Goal: Task Accomplishment & Management: Manage account settings

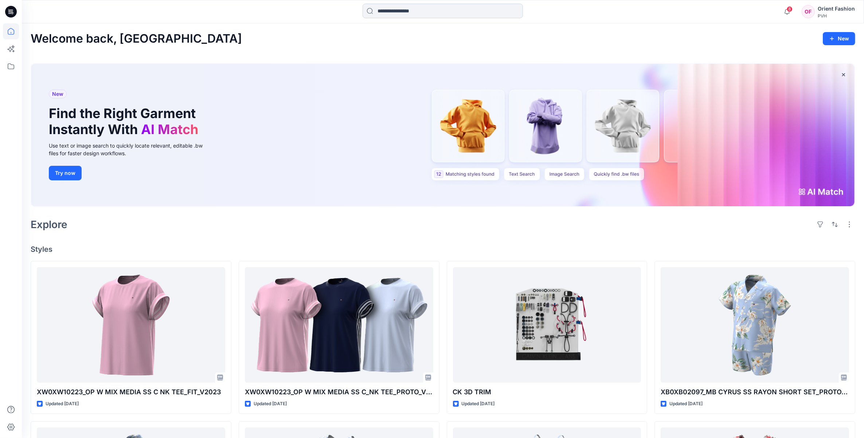
click at [409, 11] on input at bounding box center [443, 11] width 160 height 15
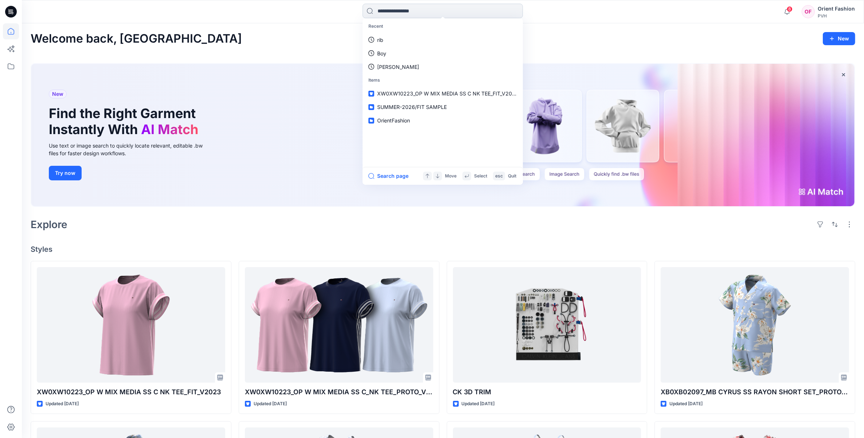
paste input "**********"
type input "**********"
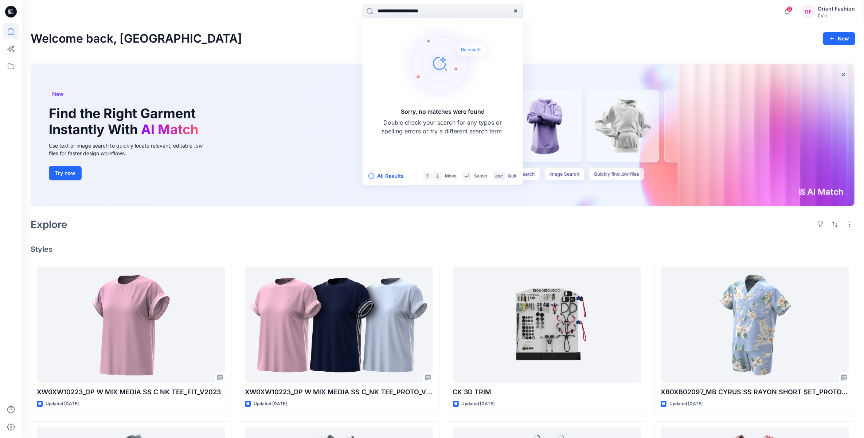
click at [706, 10] on div "**********" at bounding box center [443, 12] width 842 height 16
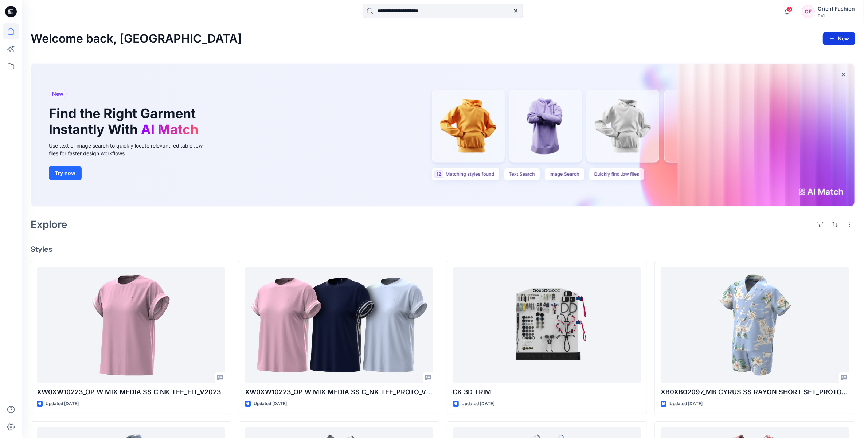
click at [826, 40] on button "New" at bounding box center [839, 38] width 32 height 13
drag, startPoint x: 816, startPoint y: 88, endPoint x: 814, endPoint y: 93, distance: 5.9
click at [816, 88] on p "New Collection" at bounding box center [823, 85] width 36 height 9
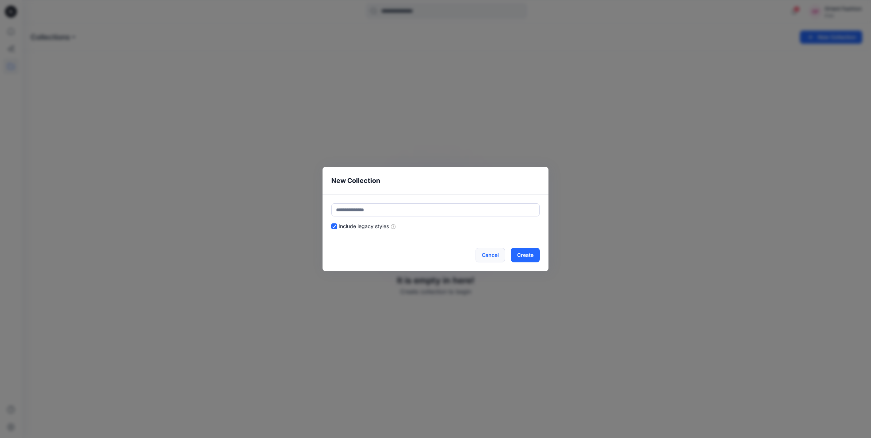
click at [492, 257] on button "Cancel" at bounding box center [491, 255] width 30 height 15
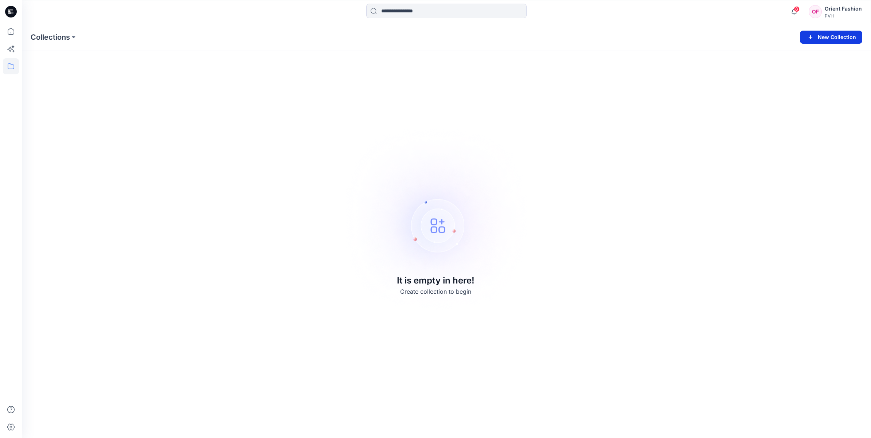
click at [809, 39] on icon "button" at bounding box center [810, 37] width 9 height 9
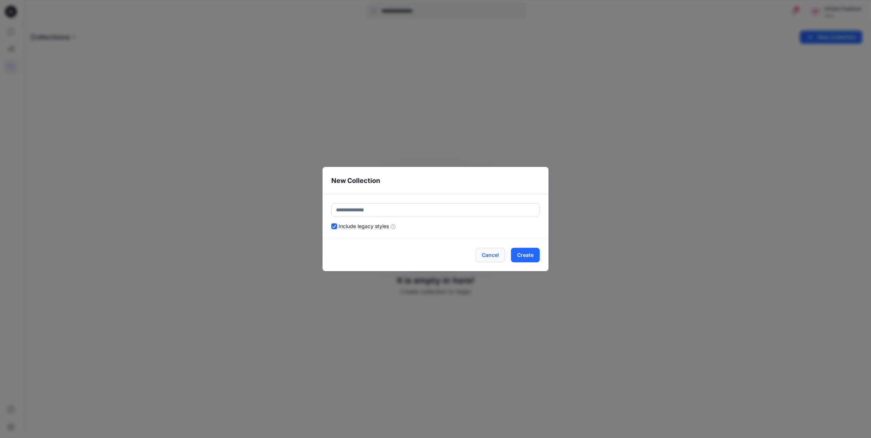
click at [485, 254] on button "Cancel" at bounding box center [491, 255] width 30 height 15
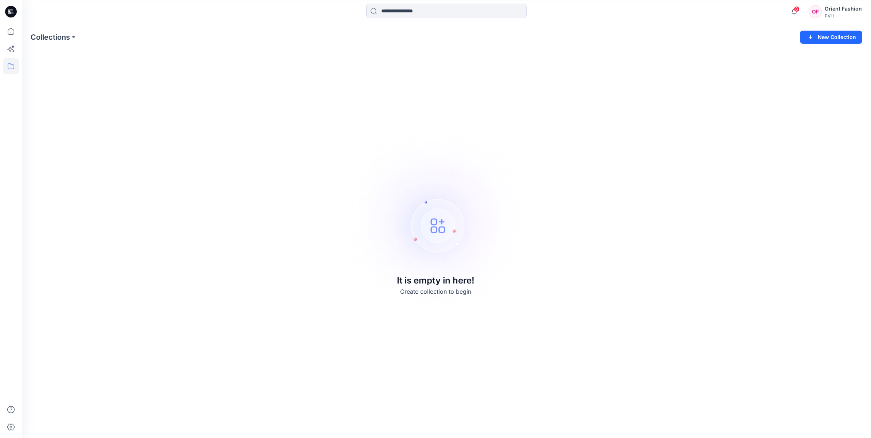
click at [710, 58] on div "Collections New Collection It is empty in here! Create collection to begin" at bounding box center [446, 230] width 849 height 415
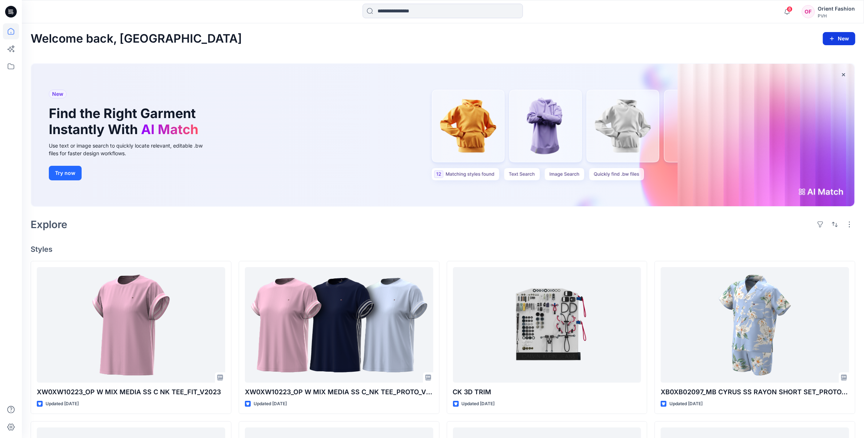
click at [852, 40] on button "New" at bounding box center [839, 38] width 32 height 13
click at [814, 59] on p "New Style" at bounding box center [817, 57] width 24 height 9
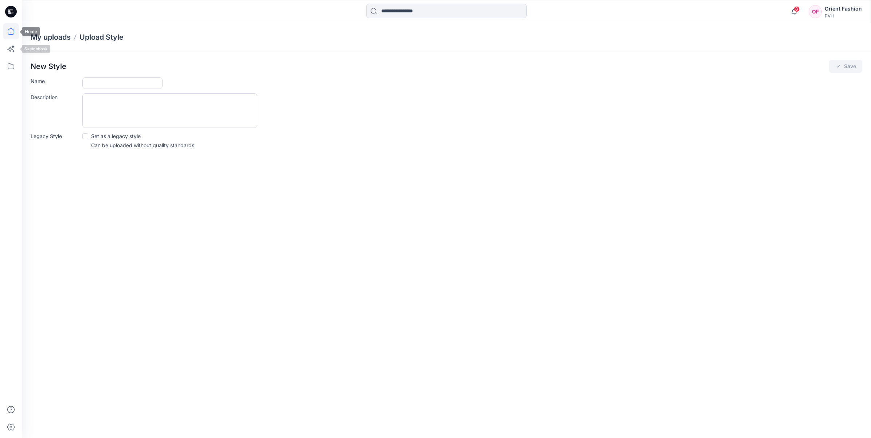
click at [10, 34] on icon at bounding box center [11, 31] width 16 height 16
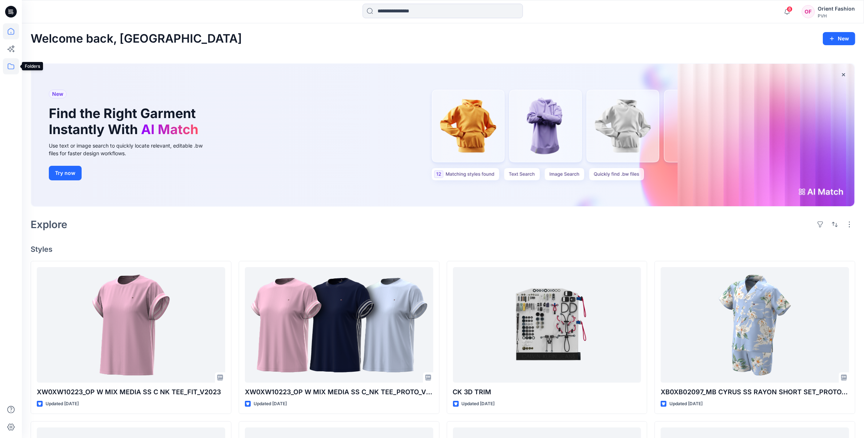
click at [9, 64] on icon at bounding box center [11, 66] width 16 height 16
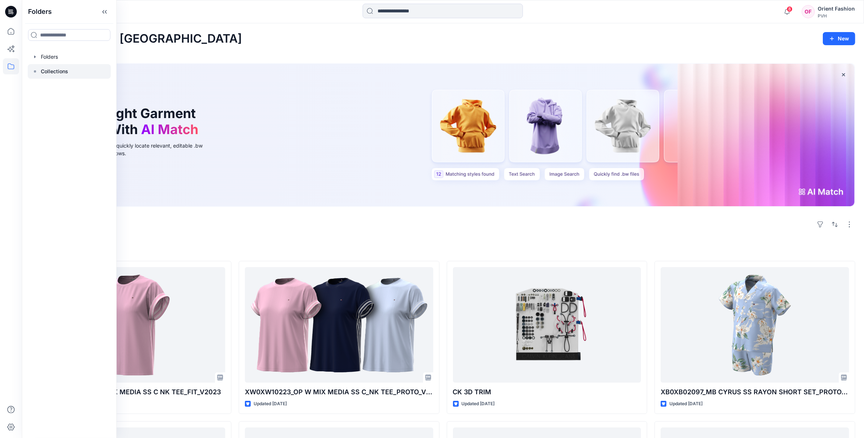
click at [51, 69] on p "Collections" at bounding box center [54, 71] width 27 height 9
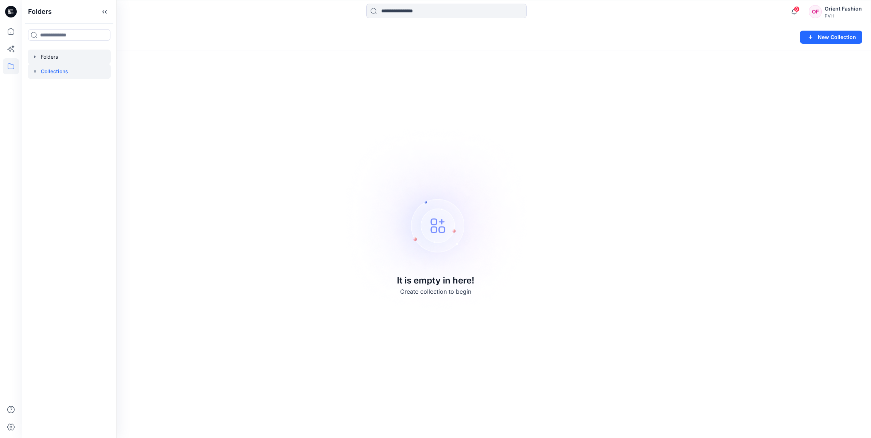
click at [48, 57] on div at bounding box center [69, 57] width 83 height 15
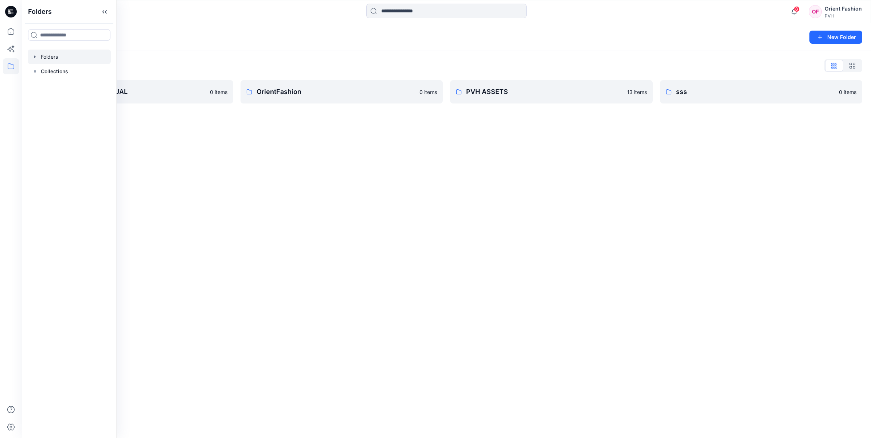
click at [35, 59] on icon "button" at bounding box center [35, 57] width 6 height 6
click at [328, 90] on p "OrientFashion" at bounding box center [336, 92] width 159 height 10
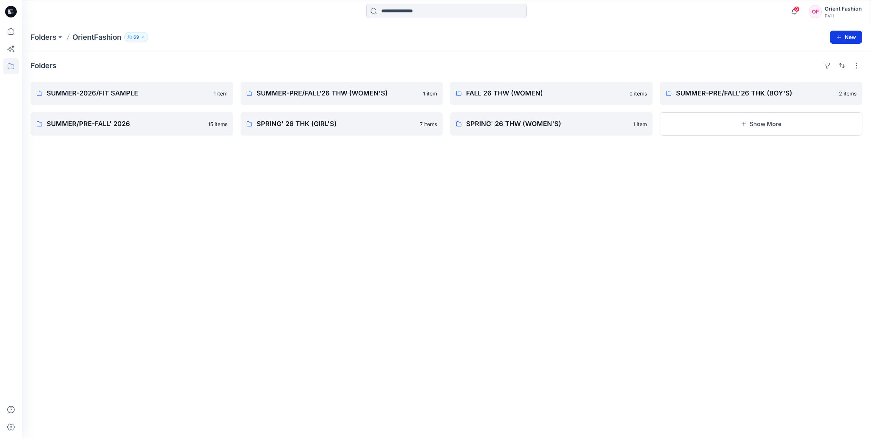
click at [855, 35] on button "New" at bounding box center [846, 37] width 32 height 13
click at [838, 69] on p "New Folder" at bounding box center [824, 70] width 27 height 8
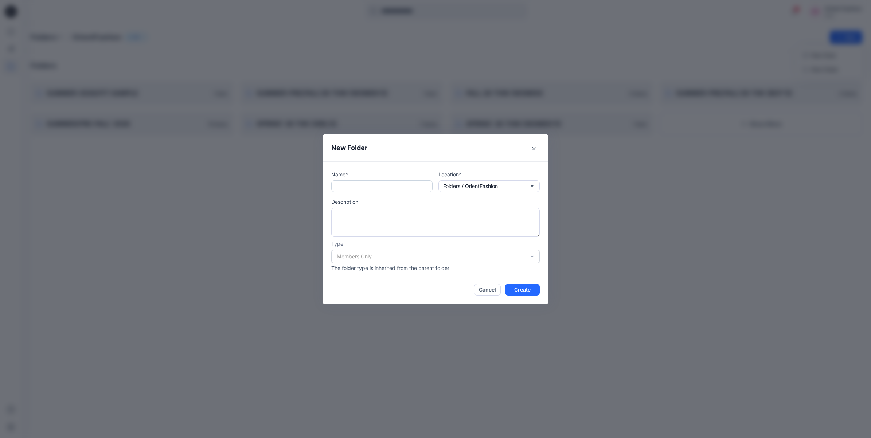
click at [359, 186] on input "text" at bounding box center [381, 186] width 101 height 12
paste input "**********"
type input "**********"
click at [524, 288] on button "Create" at bounding box center [522, 290] width 35 height 12
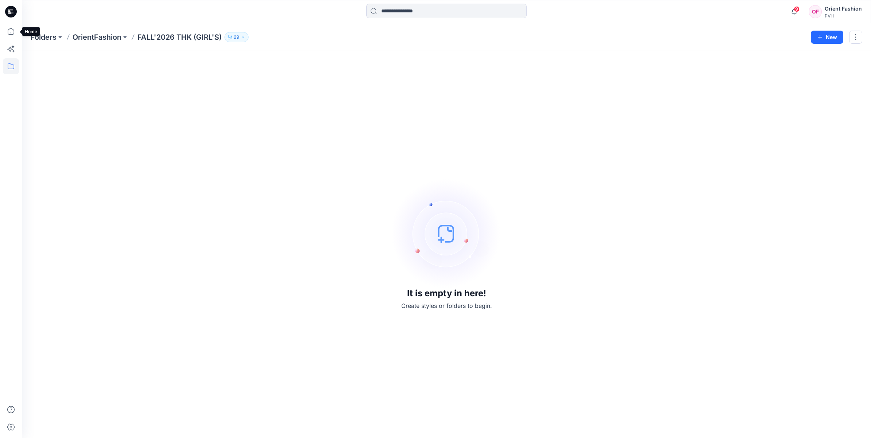
drag, startPoint x: 8, startPoint y: 34, endPoint x: 0, endPoint y: 36, distance: 8.6
click at [8, 34] on icon at bounding box center [11, 31] width 7 height 7
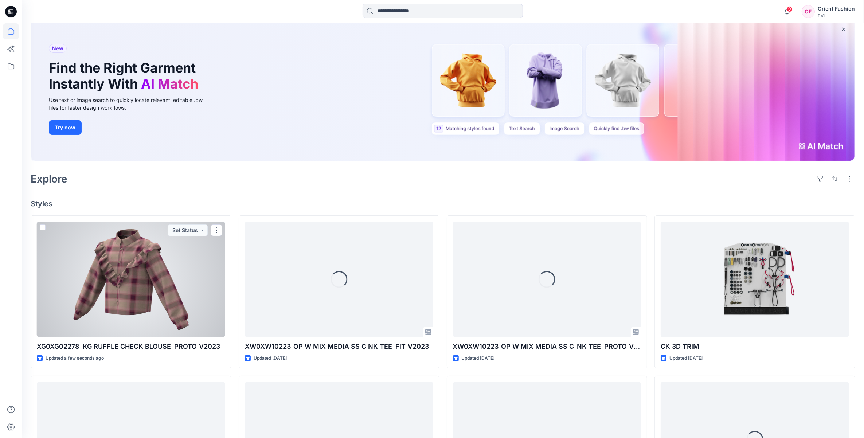
scroll to position [91, 0]
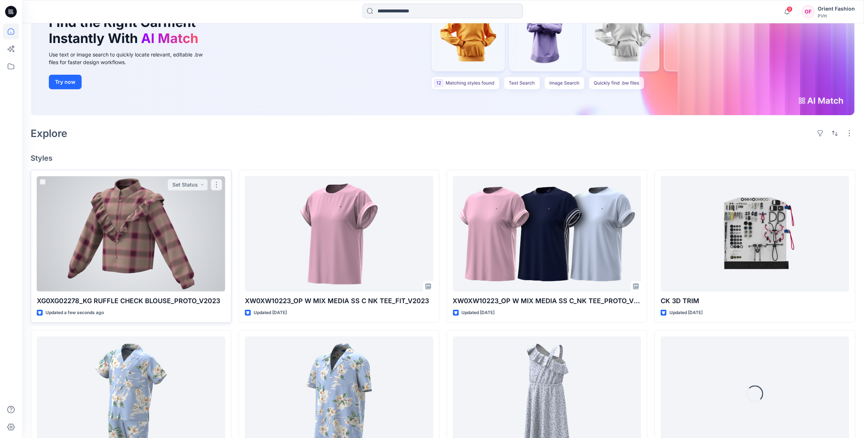
click at [173, 234] on div at bounding box center [131, 234] width 188 height 116
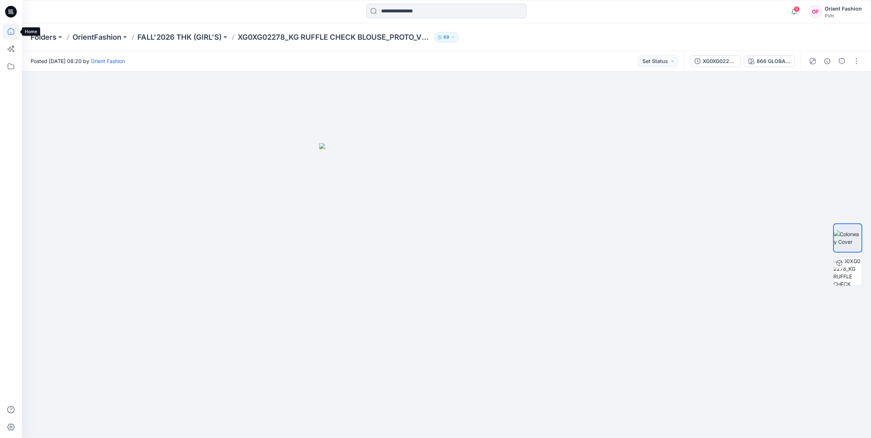
click at [15, 31] on icon at bounding box center [11, 31] width 16 height 16
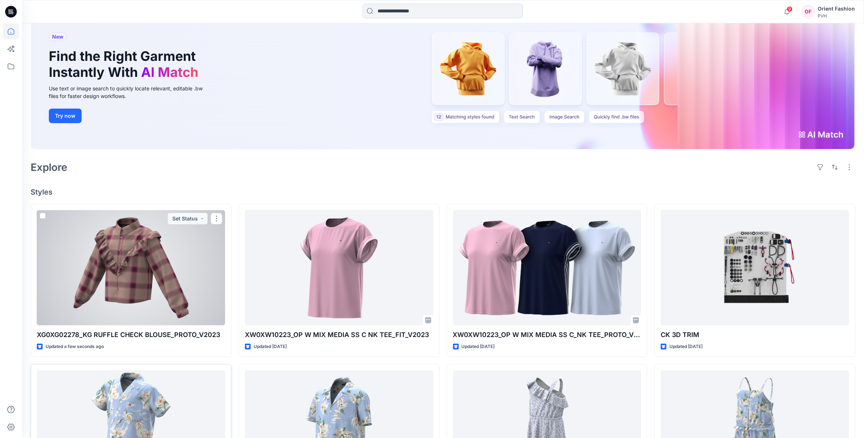
scroll to position [182, 0]
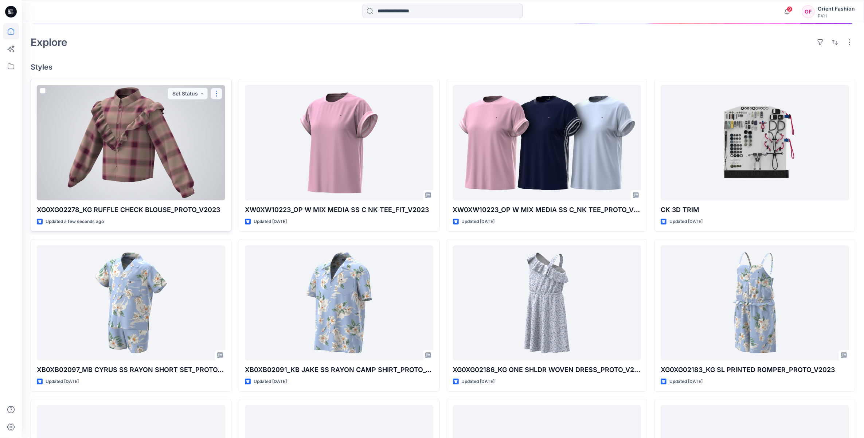
click at [221, 94] on button "button" at bounding box center [217, 94] width 12 height 12
click at [229, 114] on p "Edit" at bounding box center [229, 111] width 9 height 8
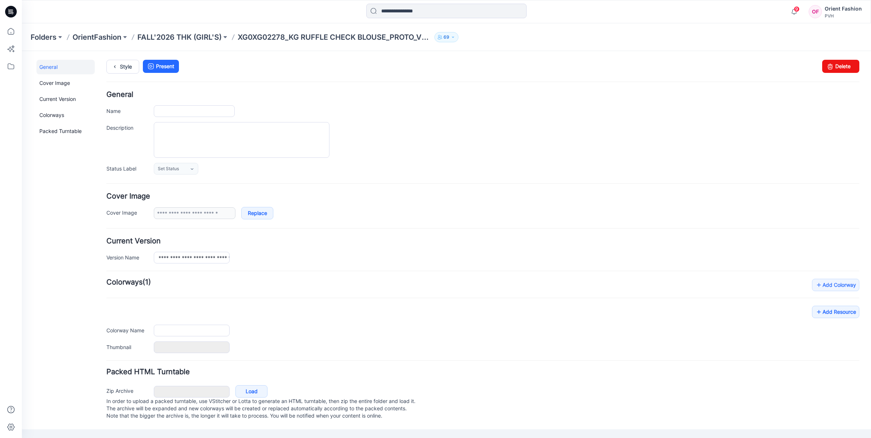
type input "**********"
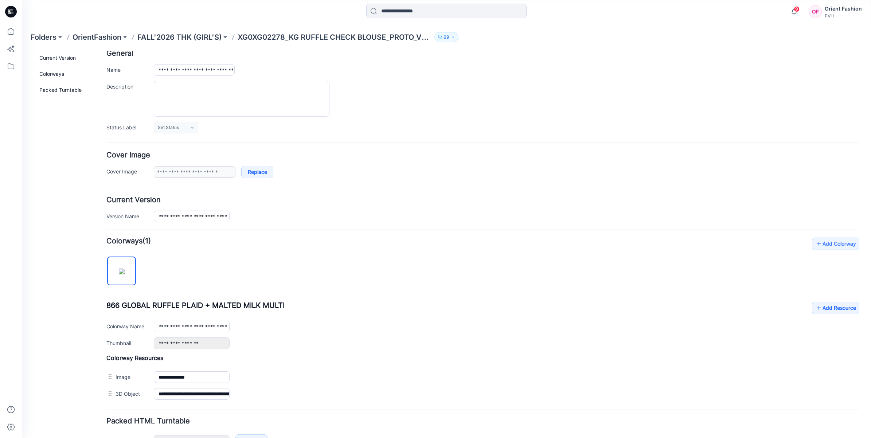
scroll to position [91, 0]
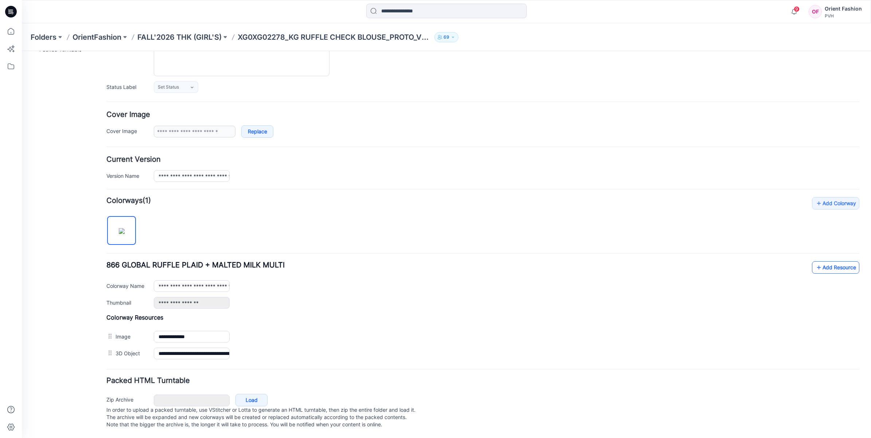
click at [817, 261] on link "Add Resource" at bounding box center [835, 267] width 47 height 12
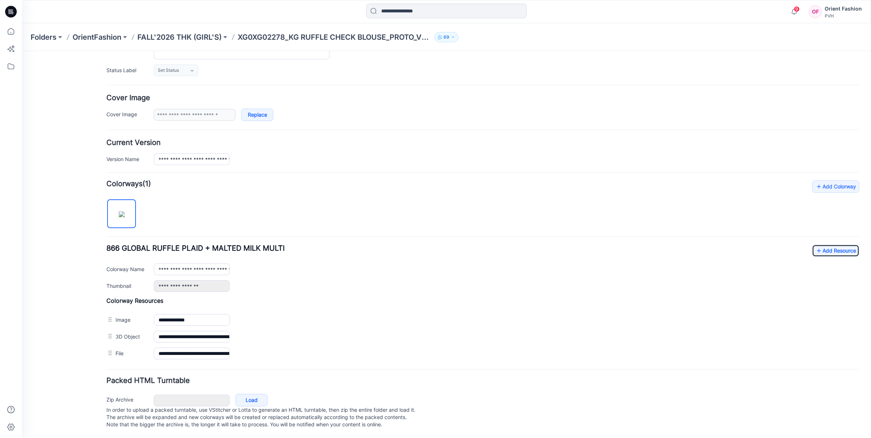
scroll to position [0, 0]
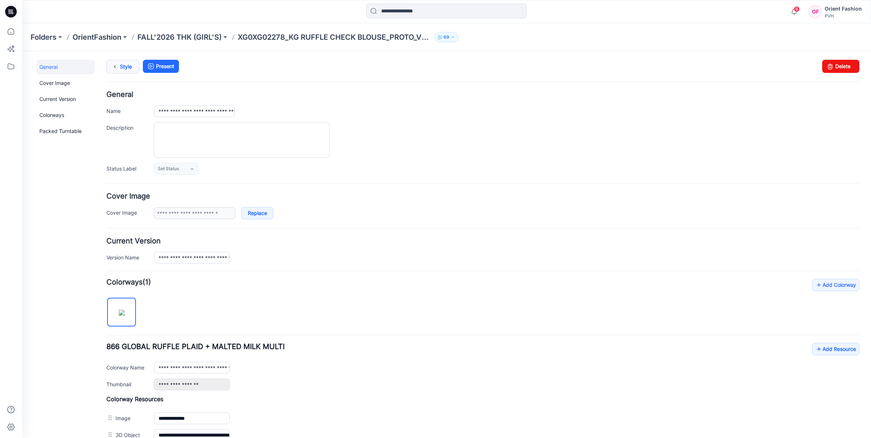
drag, startPoint x: 125, startPoint y: 68, endPoint x: 129, endPoint y: 69, distance: 4.4
click at [125, 68] on link "Style" at bounding box center [122, 67] width 33 height 14
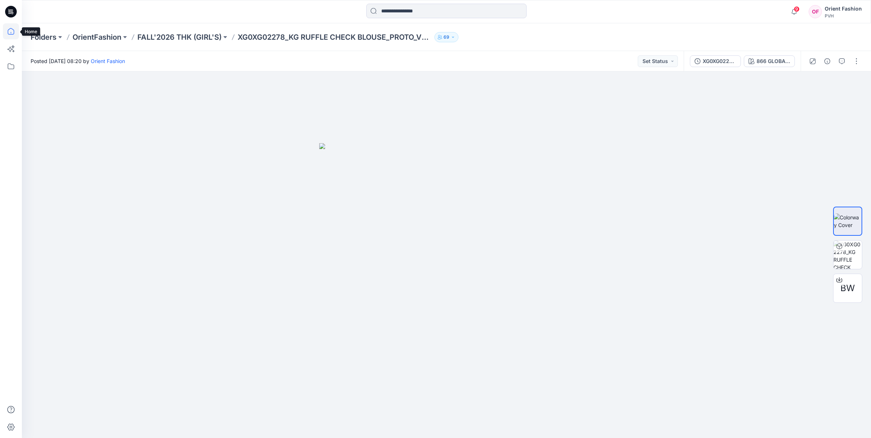
click at [13, 33] on icon at bounding box center [11, 31] width 16 height 16
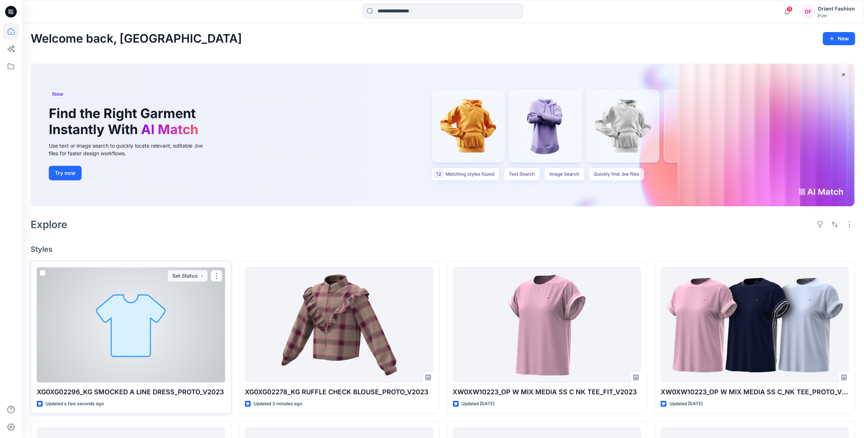
click at [85, 393] on p "XG0XG02296_KG SMOCKED A LINE DRESS_PROTO_V2023" at bounding box center [131, 392] width 188 height 10
click at [87, 300] on div at bounding box center [131, 325] width 188 height 116
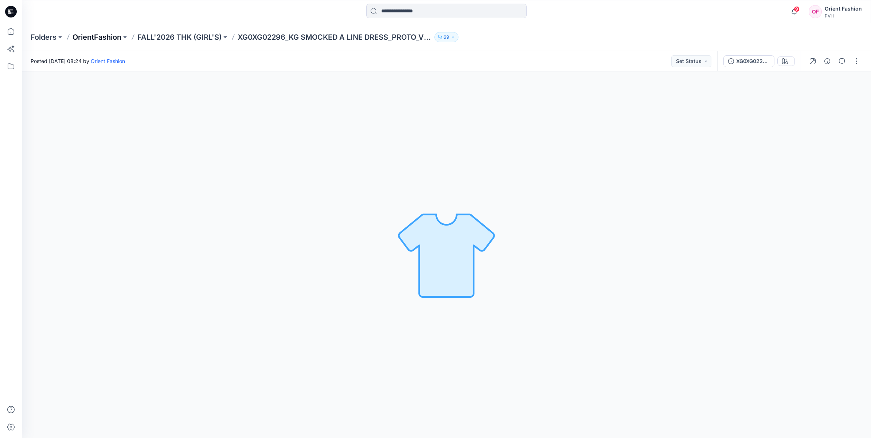
click at [96, 40] on p "OrientFashion" at bounding box center [97, 37] width 49 height 10
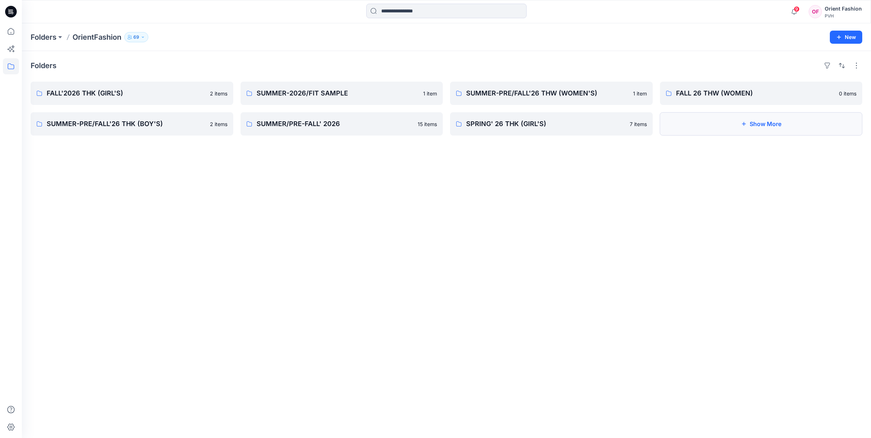
click at [761, 120] on button "Show More" at bounding box center [761, 123] width 203 height 23
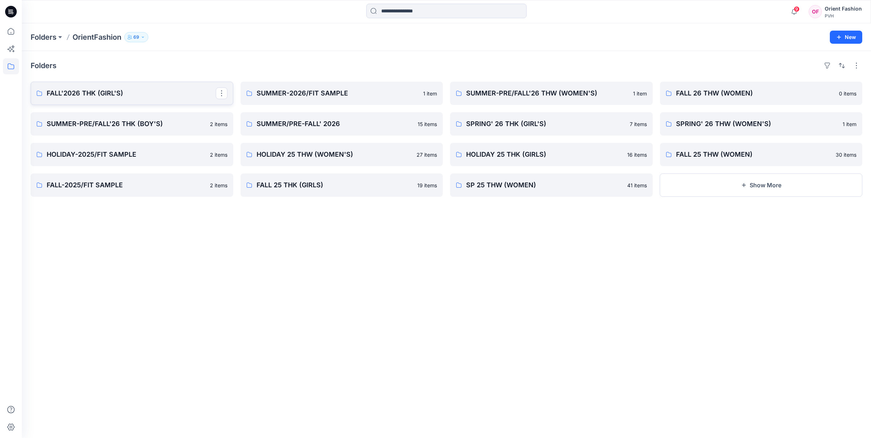
click at [115, 92] on p "FALL'2026 THK (GIRL'S)" at bounding box center [131, 93] width 169 height 10
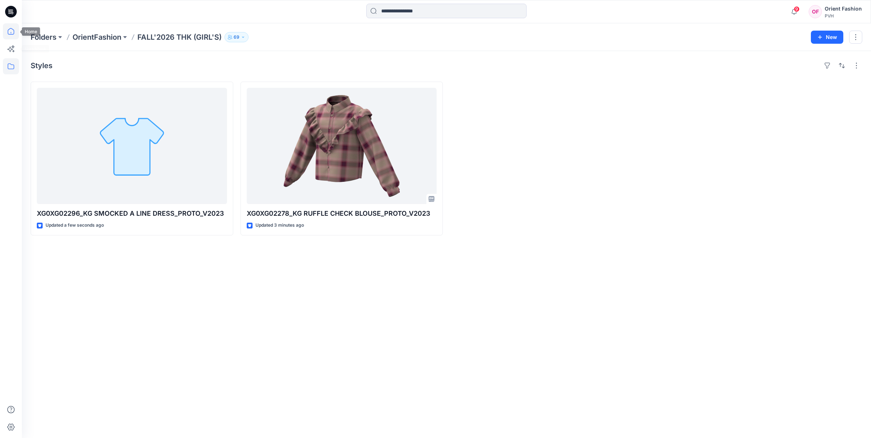
click at [8, 32] on icon at bounding box center [11, 31] width 16 height 16
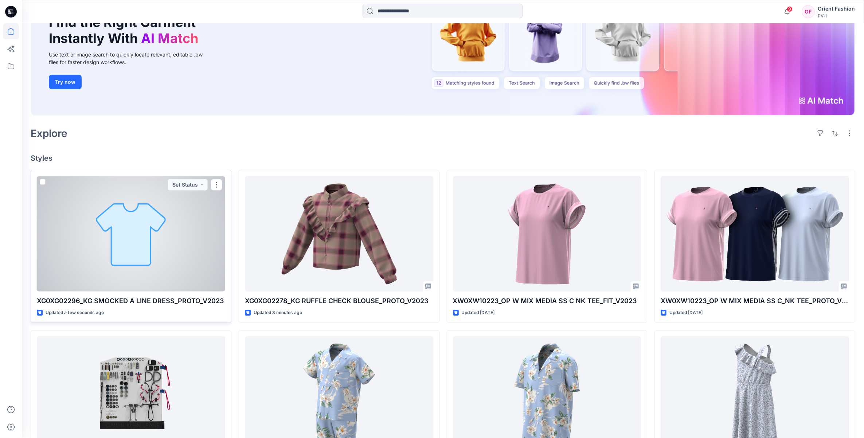
scroll to position [137, 0]
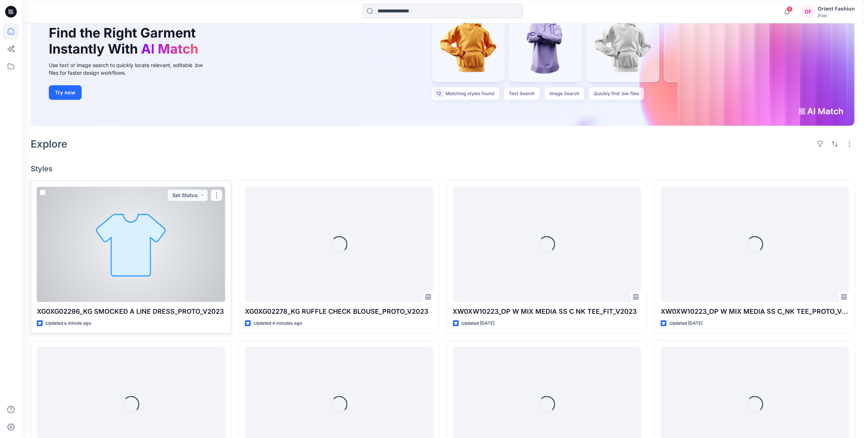
scroll to position [91, 0]
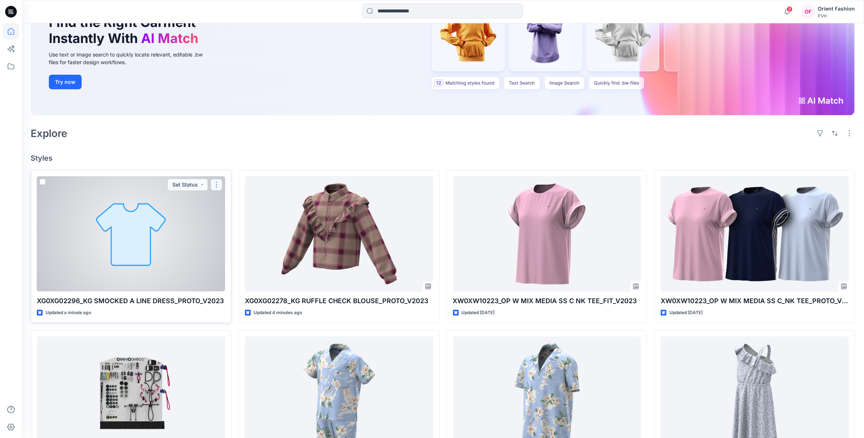
click at [219, 186] on button "button" at bounding box center [217, 185] width 12 height 12
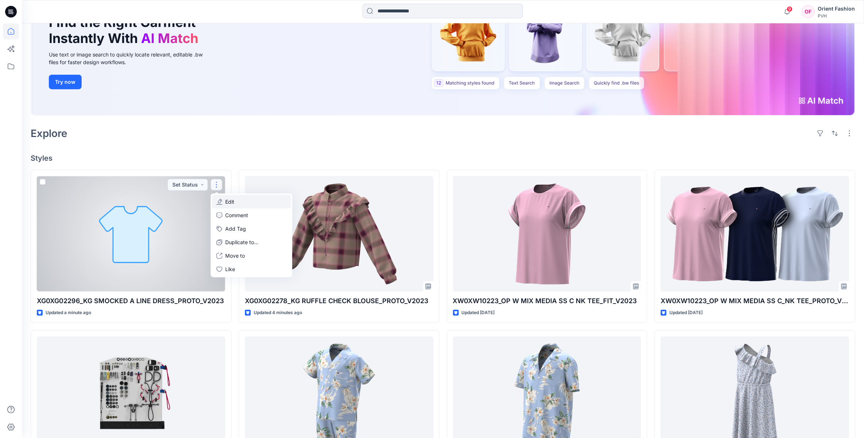
click at [225, 201] on p "Edit" at bounding box center [229, 202] width 9 height 8
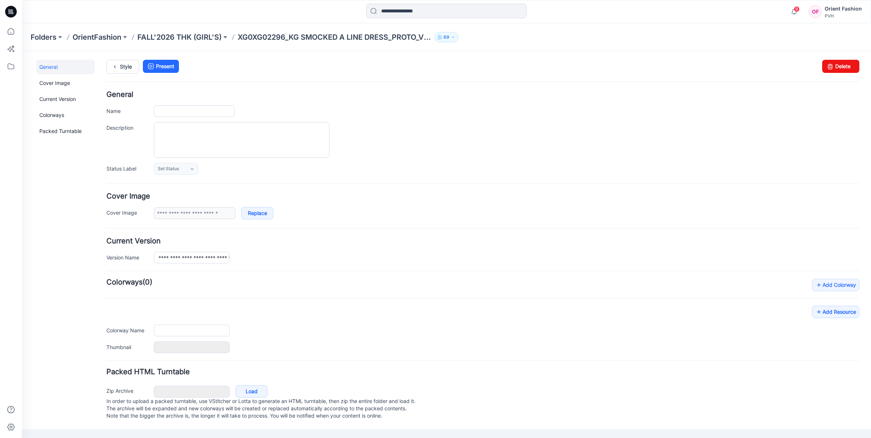
type input "**********"
click at [822, 318] on link "Add Resource" at bounding box center [835, 312] width 47 height 12
drag, startPoint x: 815, startPoint y: 314, endPoint x: 836, endPoint y: 331, distance: 26.9
click at [815, 314] on icon at bounding box center [818, 312] width 7 height 12
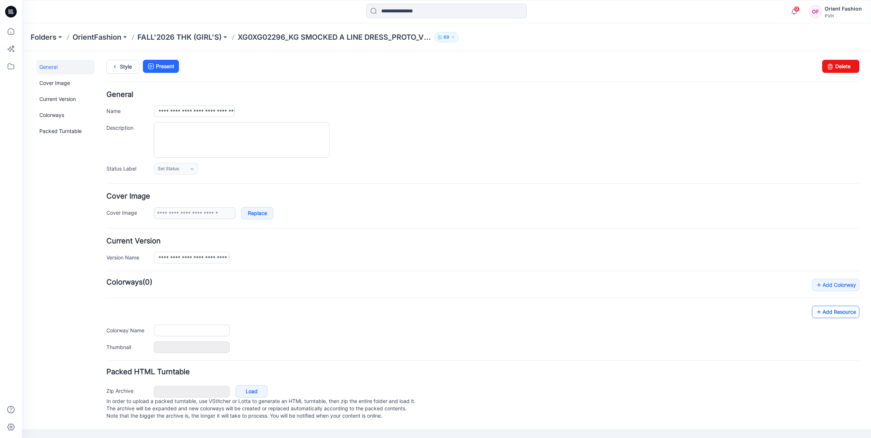
click at [818, 312] on link "Add Resource" at bounding box center [835, 312] width 47 height 12
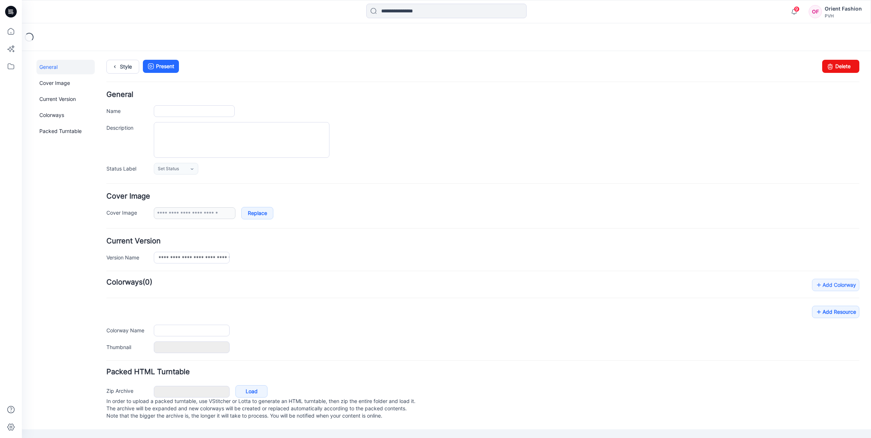
type input "**********"
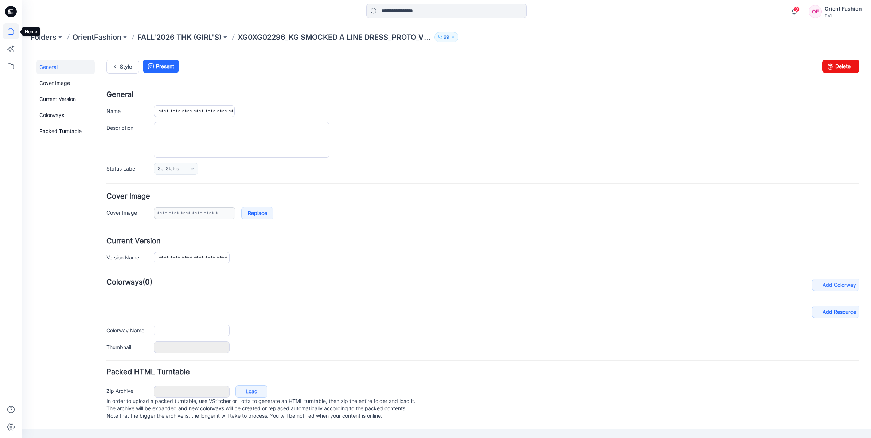
click at [9, 30] on icon at bounding box center [11, 31] width 16 height 16
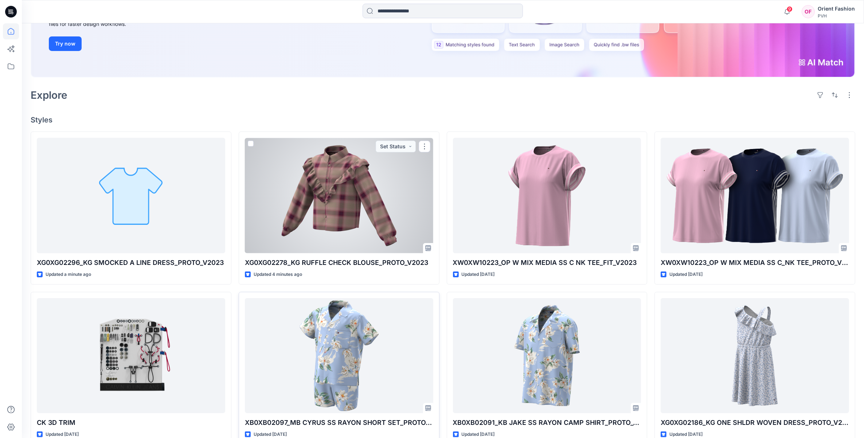
scroll to position [137, 0]
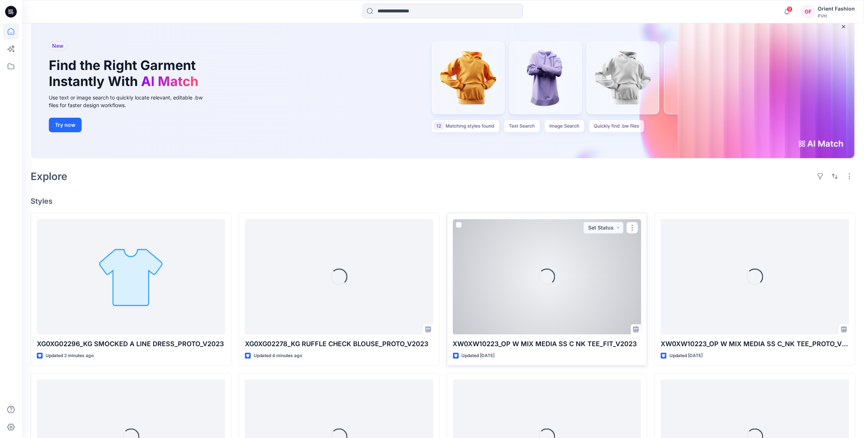
scroll to position [91, 0]
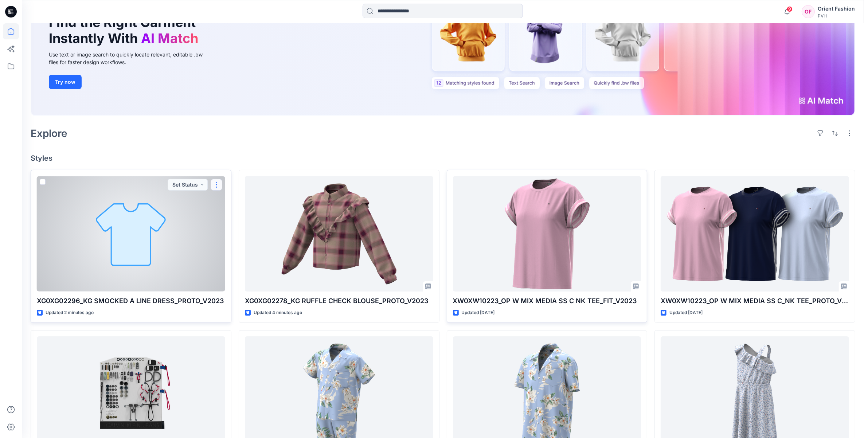
click at [219, 184] on button "button" at bounding box center [217, 185] width 12 height 12
click at [226, 202] on p "Edit" at bounding box center [229, 202] width 9 height 8
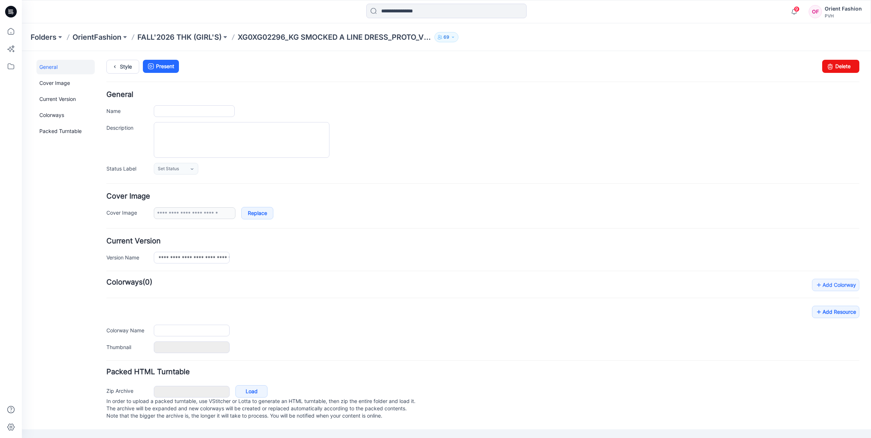
type input "**********"
click at [816, 314] on link "Add Resource" at bounding box center [835, 312] width 47 height 12
click at [188, 331] on input "Colorway Name" at bounding box center [192, 331] width 76 height 12
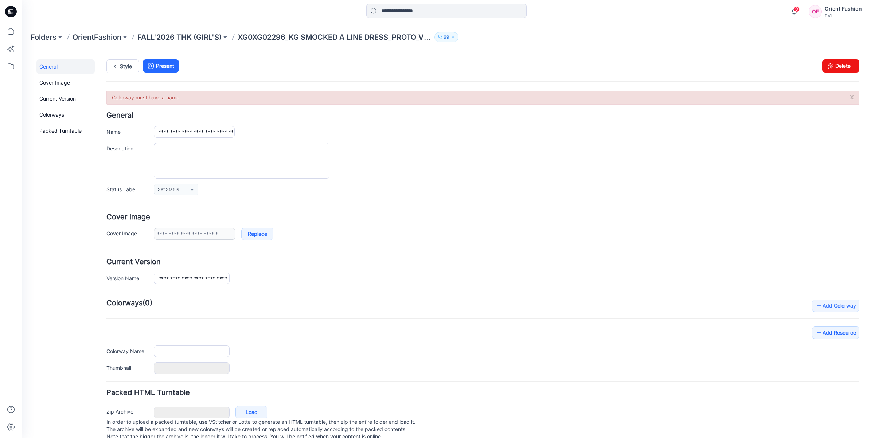
click at [467, 294] on form "**********" at bounding box center [482, 267] width 753 height 352
click at [821, 334] on link "Add Resource" at bounding box center [835, 333] width 47 height 12
click at [821, 335] on link "Add Resource" at bounding box center [835, 333] width 47 height 12
drag, startPoint x: 581, startPoint y: 190, endPoint x: 491, endPoint y: 137, distance: 103.6
click at [491, 137] on div "**********" at bounding box center [482, 153] width 753 height 83
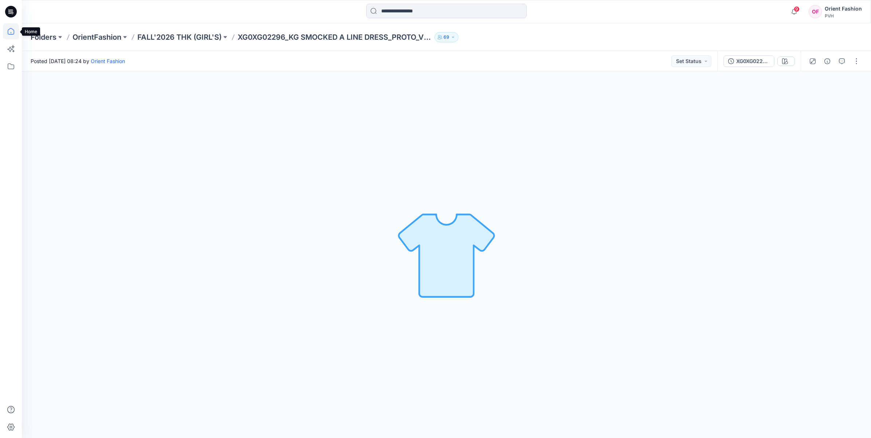
click at [10, 31] on icon at bounding box center [11, 31] width 16 height 16
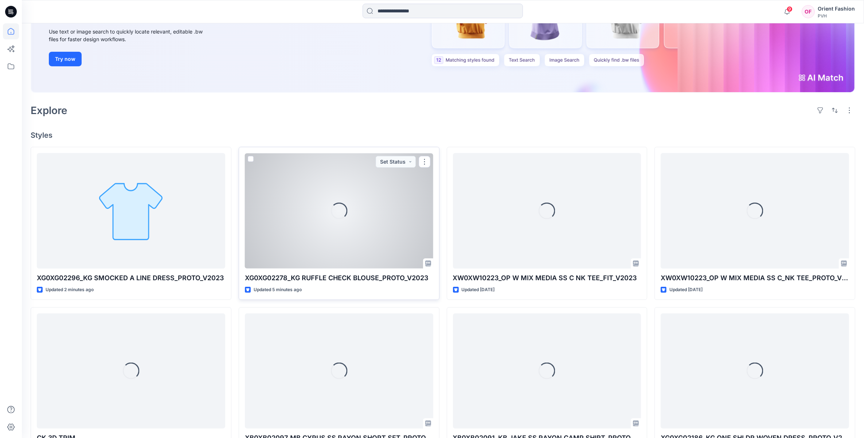
scroll to position [137, 0]
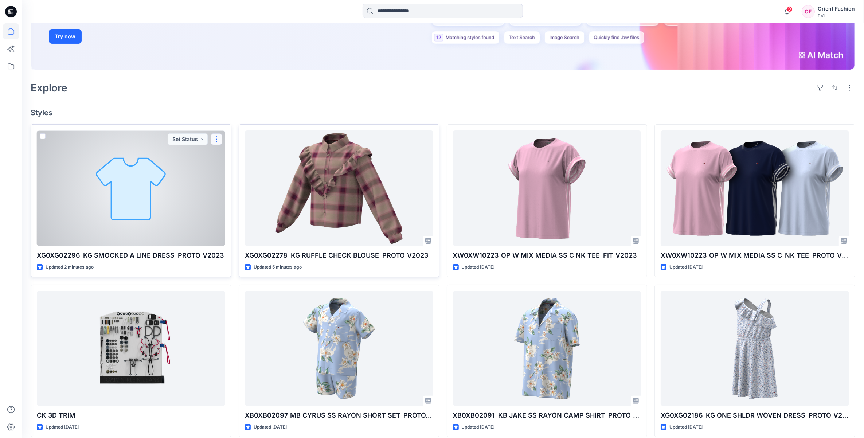
click at [215, 140] on button "button" at bounding box center [217, 139] width 12 height 12
click at [229, 157] on p "Edit" at bounding box center [229, 156] width 9 height 8
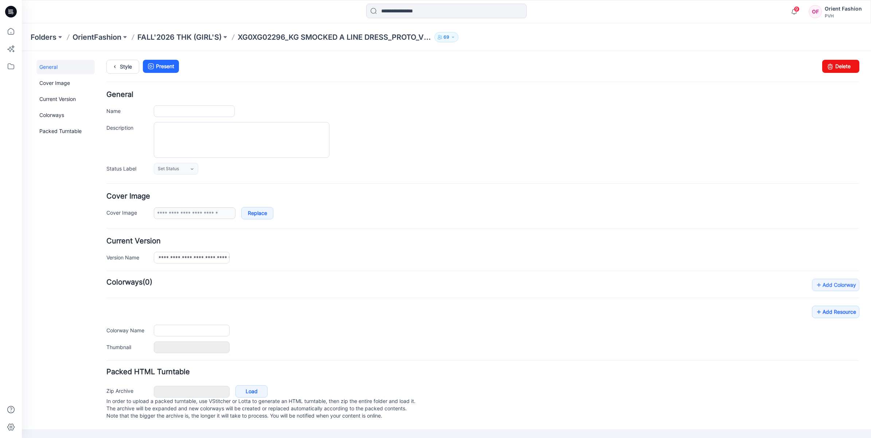
type input "**********"
click at [815, 312] on icon at bounding box center [818, 312] width 7 height 12
click at [832, 71] on link "Delete" at bounding box center [840, 66] width 37 height 13
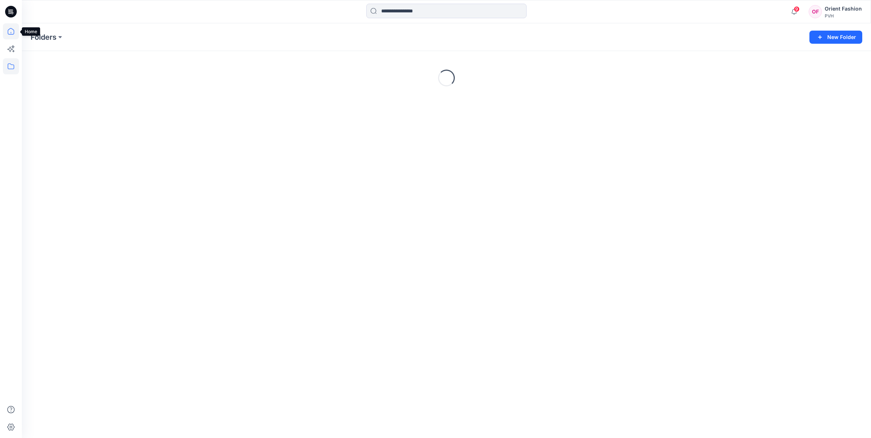
click at [12, 32] on icon at bounding box center [11, 31] width 16 height 16
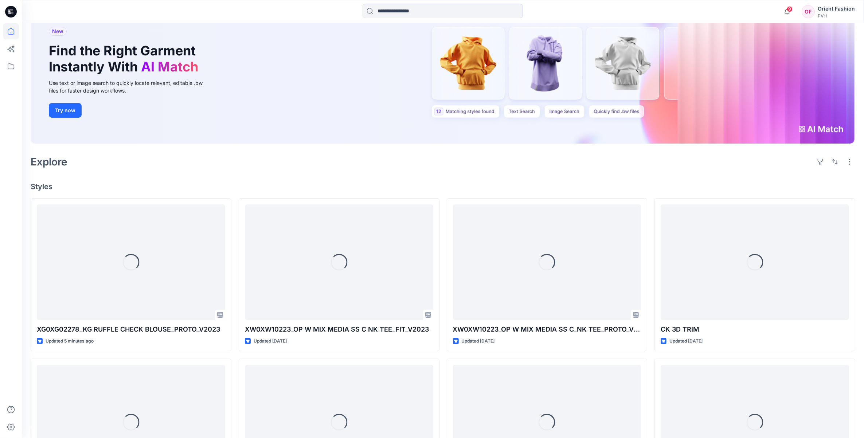
scroll to position [91, 0]
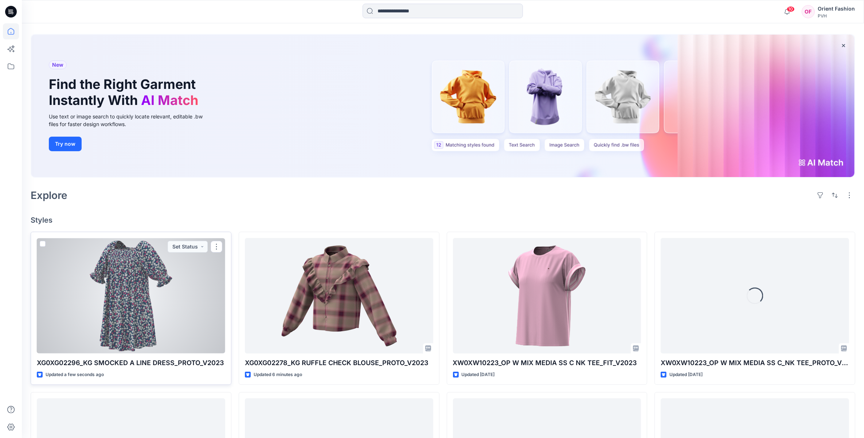
scroll to position [46, 0]
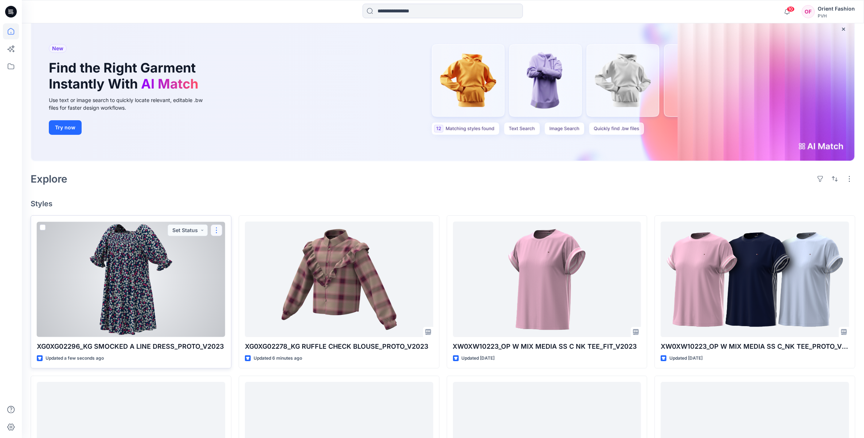
click at [218, 230] on button "button" at bounding box center [217, 231] width 12 height 12
click at [231, 245] on p "Edit" at bounding box center [229, 248] width 9 height 8
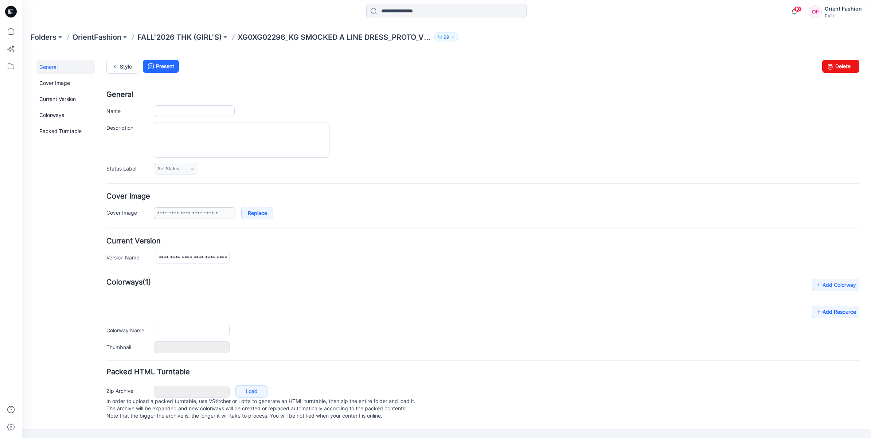
type input "**********"
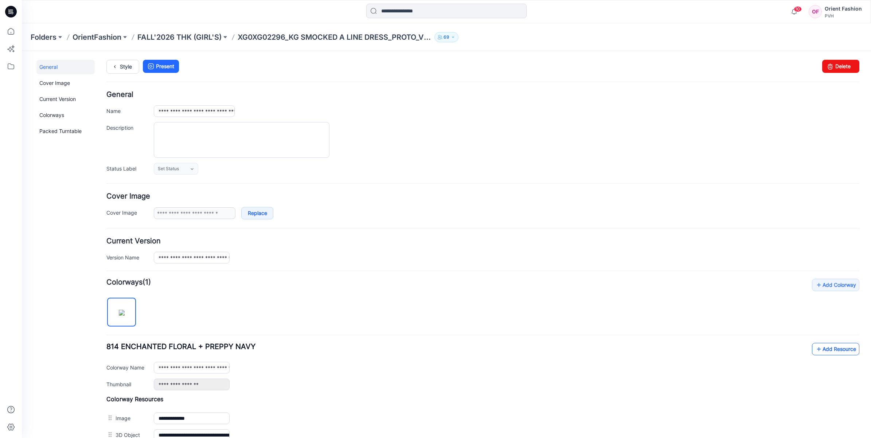
click at [815, 354] on icon at bounding box center [818, 349] width 7 height 12
drag, startPoint x: 122, startPoint y: 74, endPoint x: 124, endPoint y: 70, distance: 4.9
click at [123, 74] on div "Style Present Changes Saved Delete" at bounding box center [482, 75] width 753 height 31
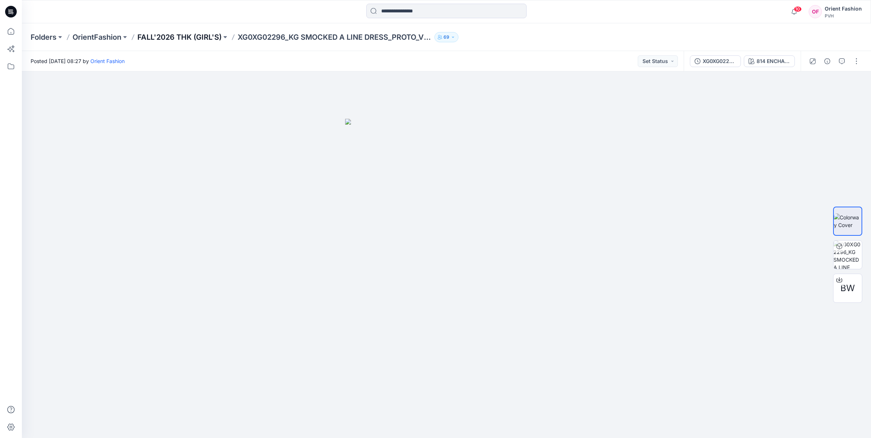
click at [174, 37] on p "FALL'2026 THK (GIRL'S)" at bounding box center [179, 37] width 84 height 10
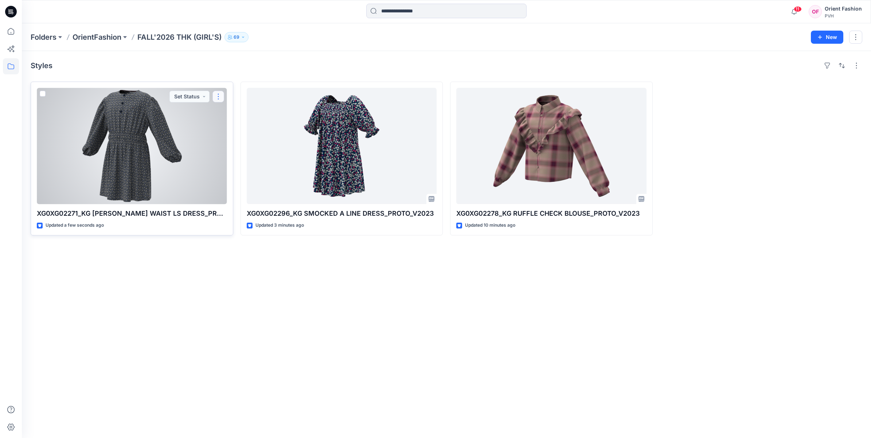
click at [221, 97] on button "button" at bounding box center [219, 97] width 12 height 12
click at [223, 113] on icon "button" at bounding box center [221, 114] width 6 height 6
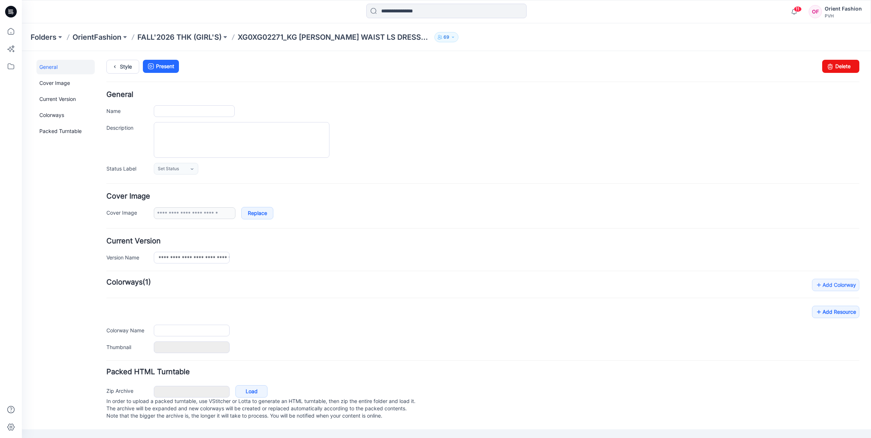
type input "**********"
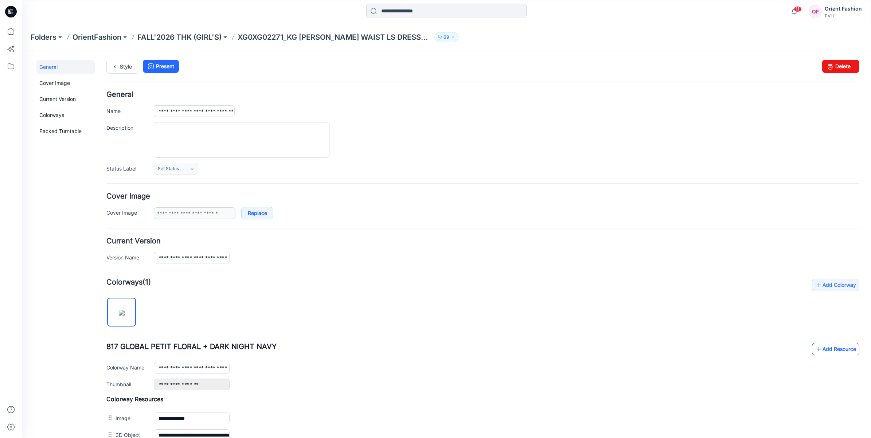
click at [828, 351] on link "Add Resource" at bounding box center [835, 349] width 47 height 12
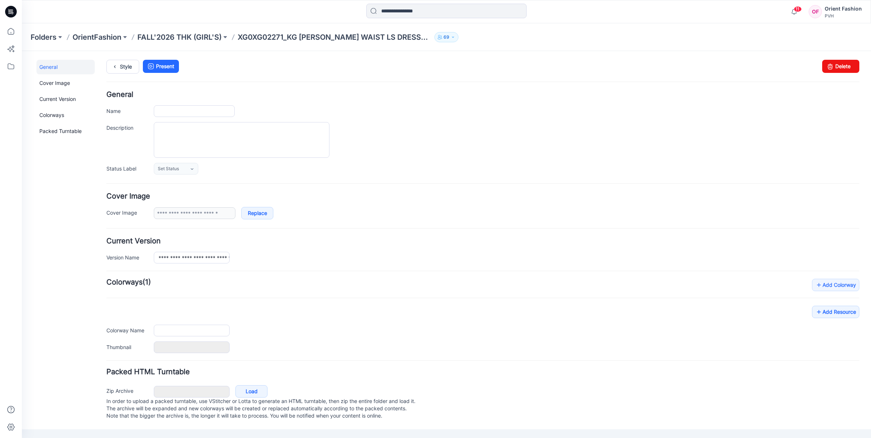
type input "**********"
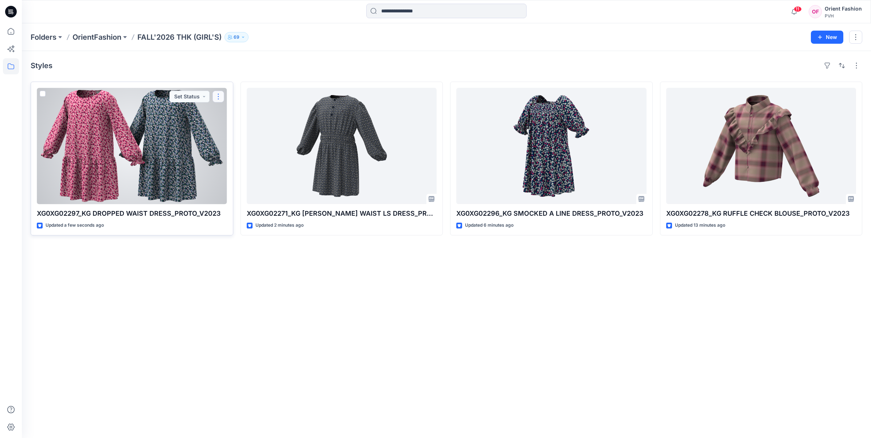
click at [221, 99] on button "button" at bounding box center [219, 97] width 12 height 12
click at [221, 112] on icon "button" at bounding box center [222, 113] width 4 height 4
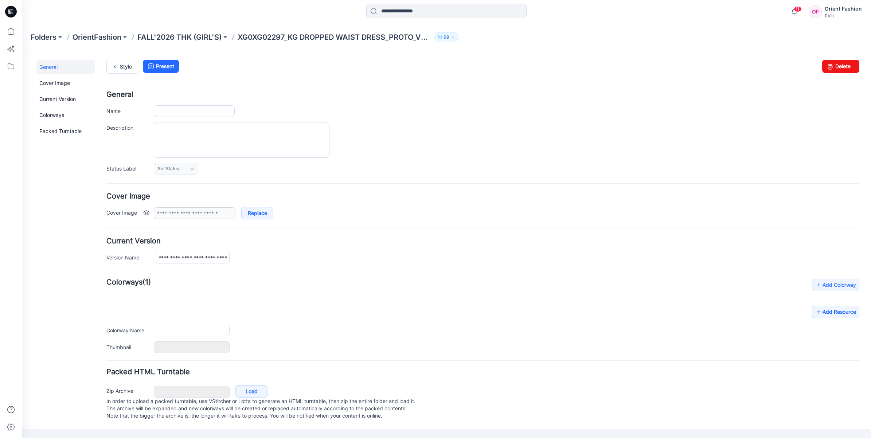
type input "**********"
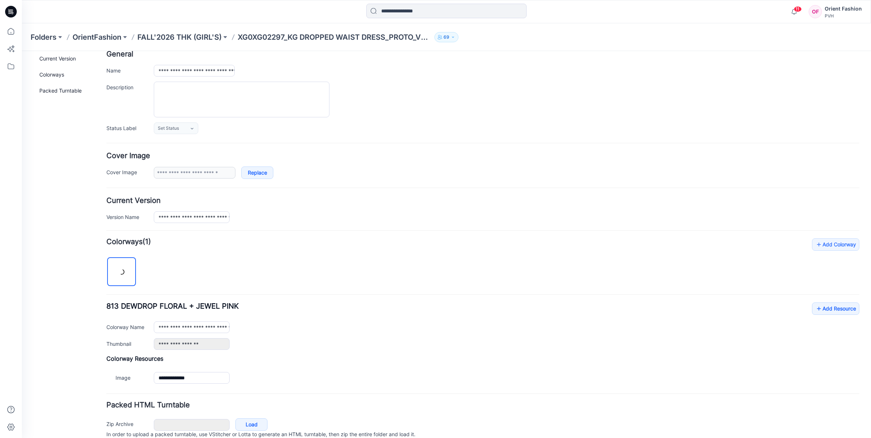
scroll to position [75, 0]
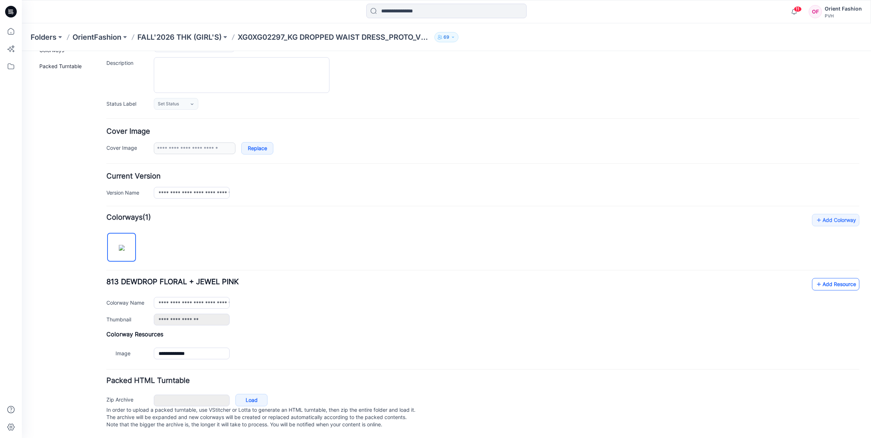
click at [812, 278] on link "Add Resource" at bounding box center [835, 284] width 47 height 12
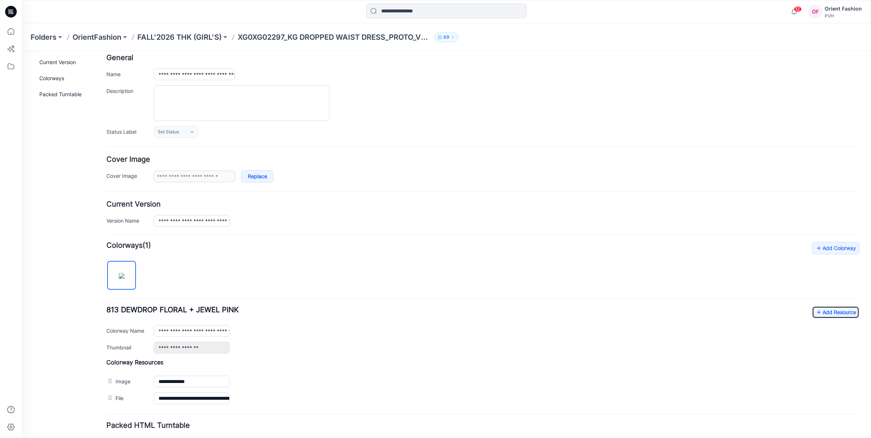
scroll to position [0, 0]
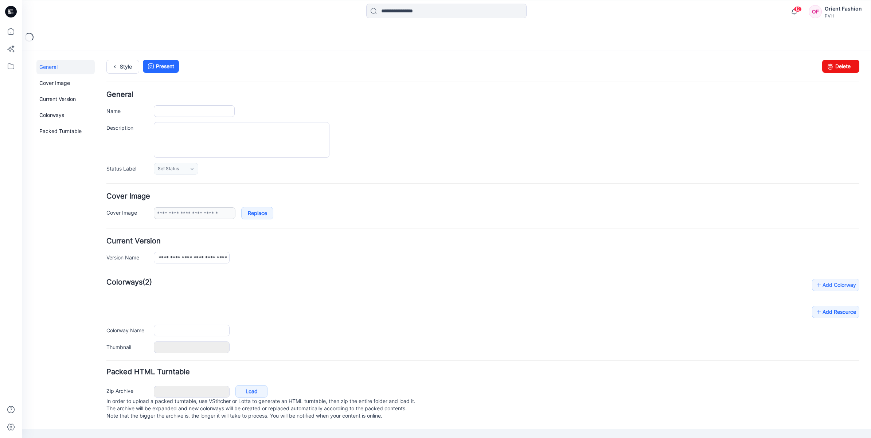
type input "**********"
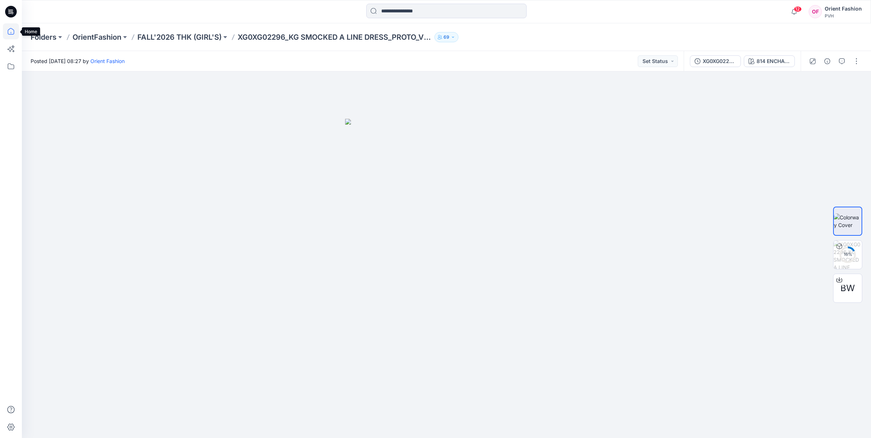
click at [7, 30] on icon at bounding box center [11, 31] width 16 height 16
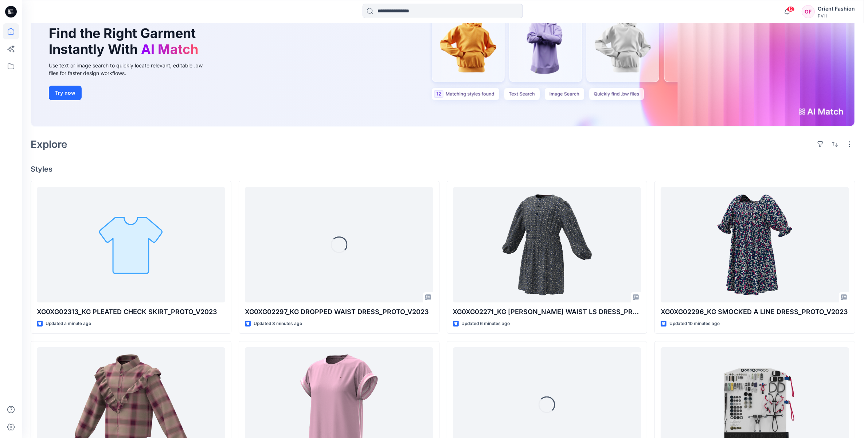
scroll to position [91, 0]
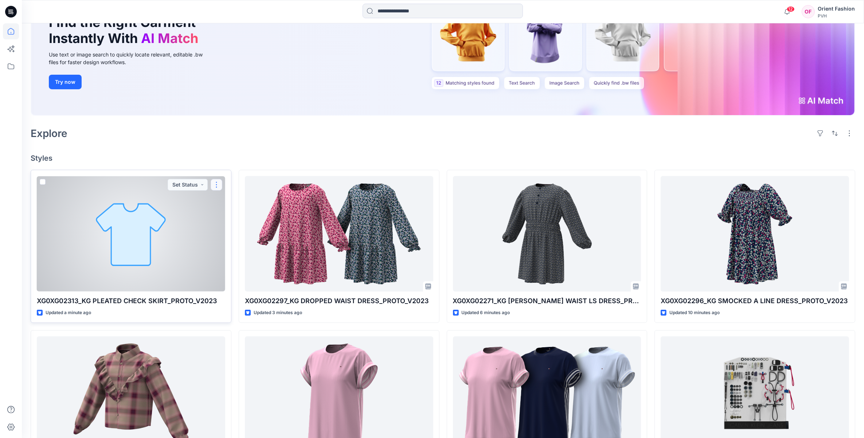
click at [218, 187] on button "button" at bounding box center [217, 185] width 12 height 12
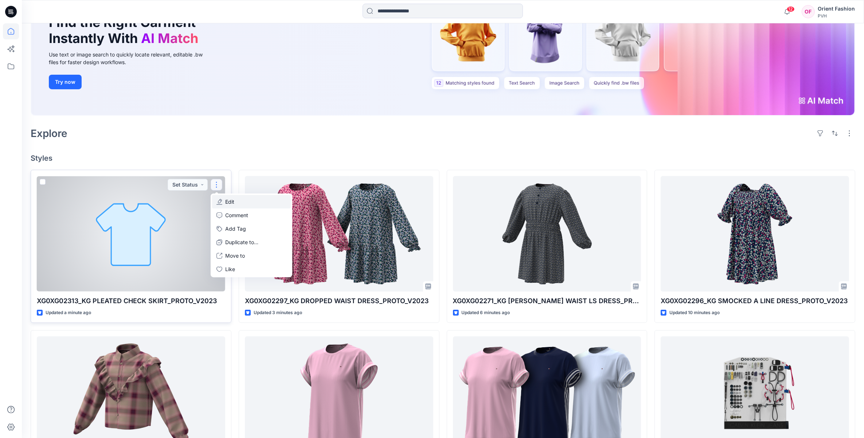
click at [234, 203] on button "Edit" at bounding box center [251, 201] width 79 height 13
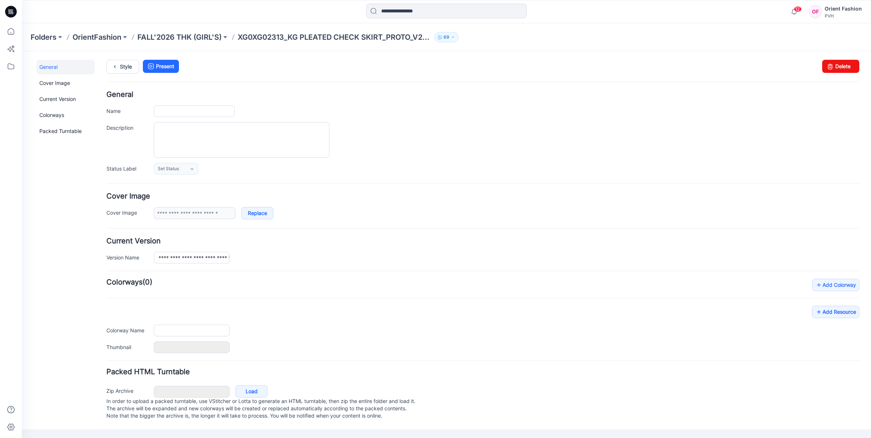
type input "**********"
click at [840, 314] on link "Add Resource" at bounding box center [835, 312] width 47 height 12
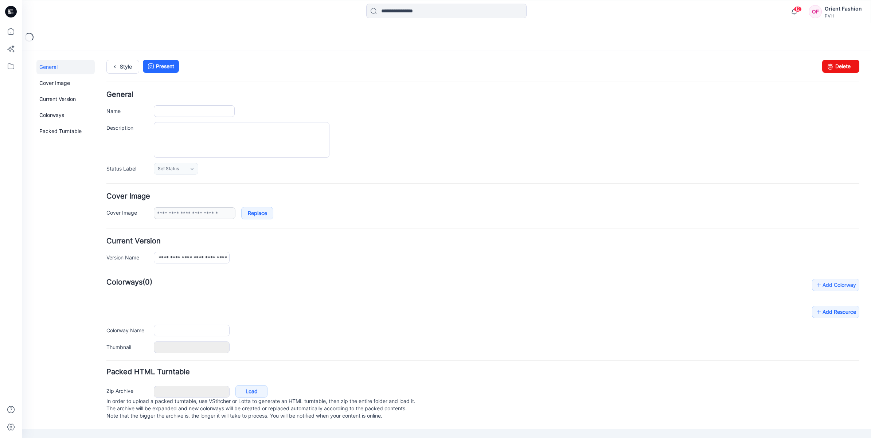
type input "**********"
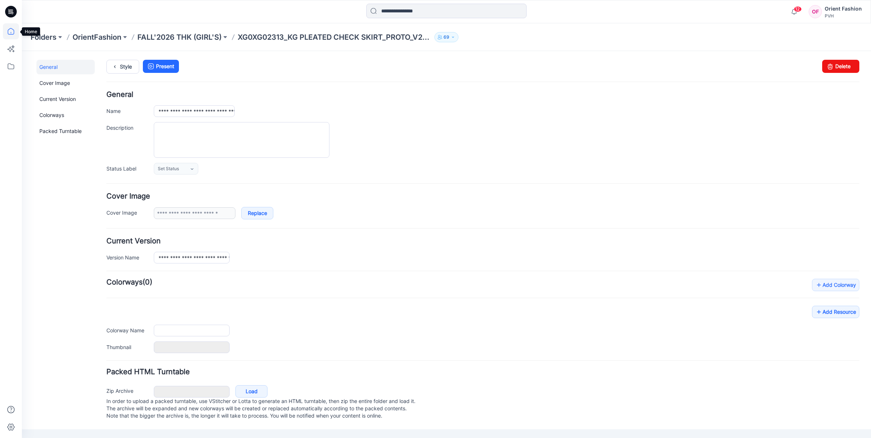
click at [12, 31] on icon at bounding box center [11, 31] width 16 height 16
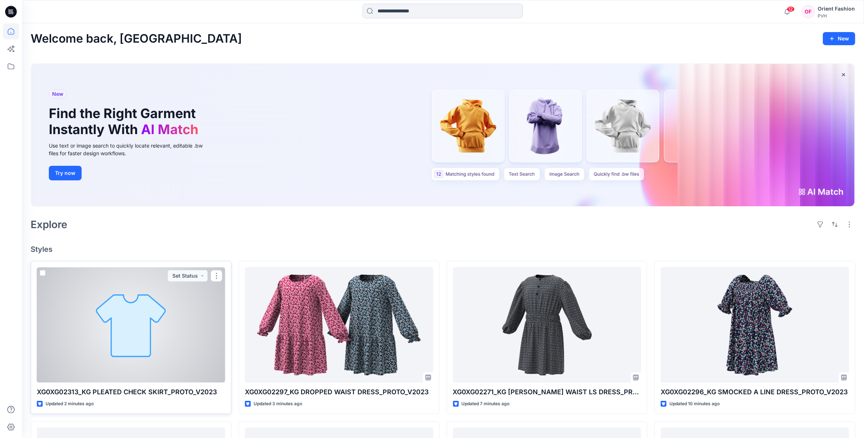
click at [221, 281] on div at bounding box center [217, 276] width 12 height 12
click at [211, 276] on button "button" at bounding box center [217, 276] width 12 height 12
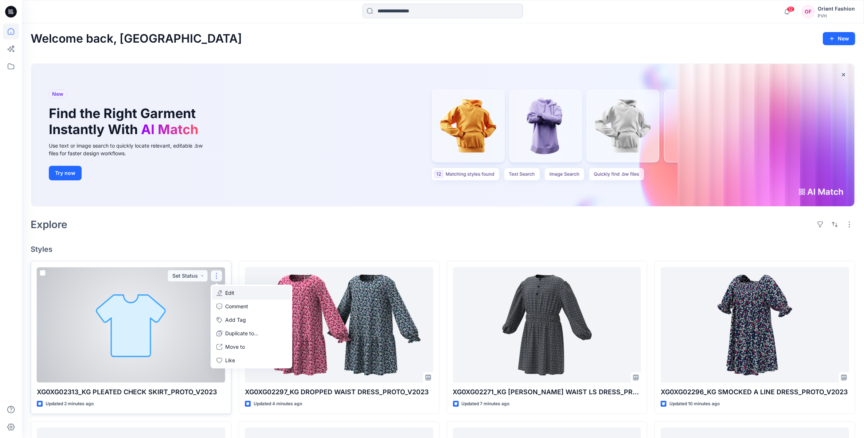
click at [228, 293] on p "Edit" at bounding box center [229, 293] width 9 height 8
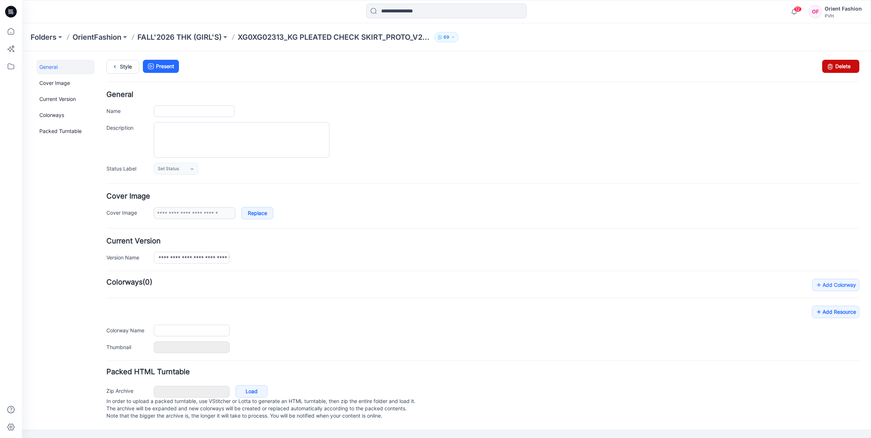
type input "**********"
drag, startPoint x: 840, startPoint y: 63, endPoint x: 494, endPoint y: 101, distance: 348.0
click at [840, 63] on link "Delete" at bounding box center [840, 66] width 37 height 13
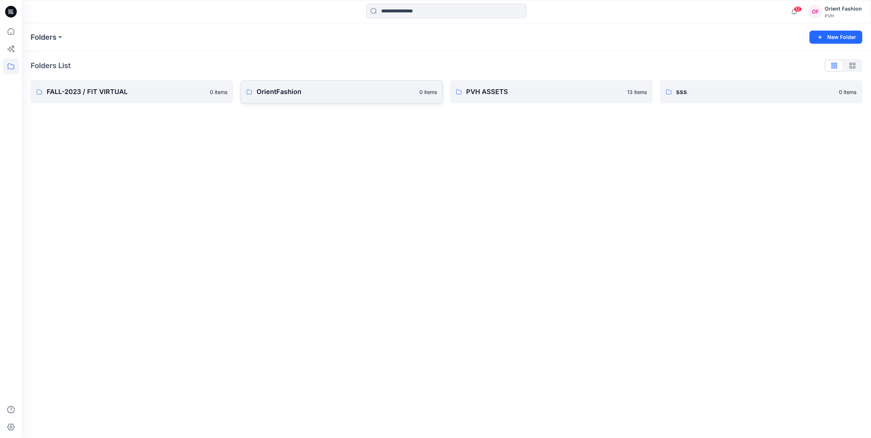
click at [314, 91] on p "OrientFashion" at bounding box center [336, 92] width 159 height 10
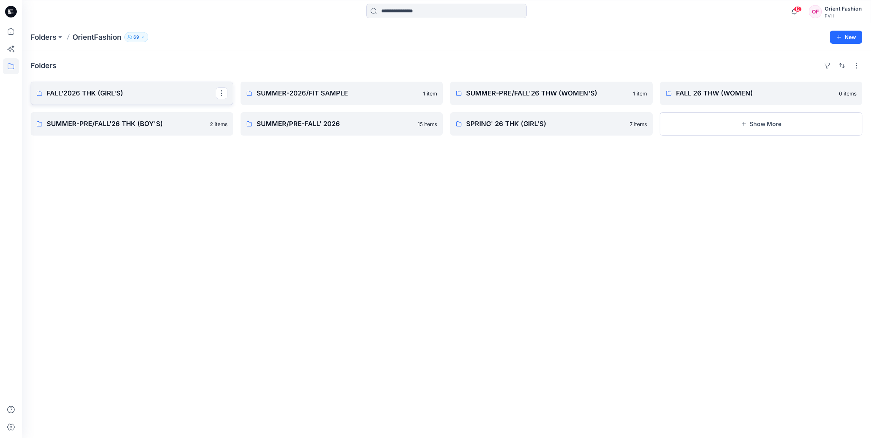
click at [116, 95] on p "FALL'2026 THK (GIRL'S)" at bounding box center [131, 93] width 169 height 10
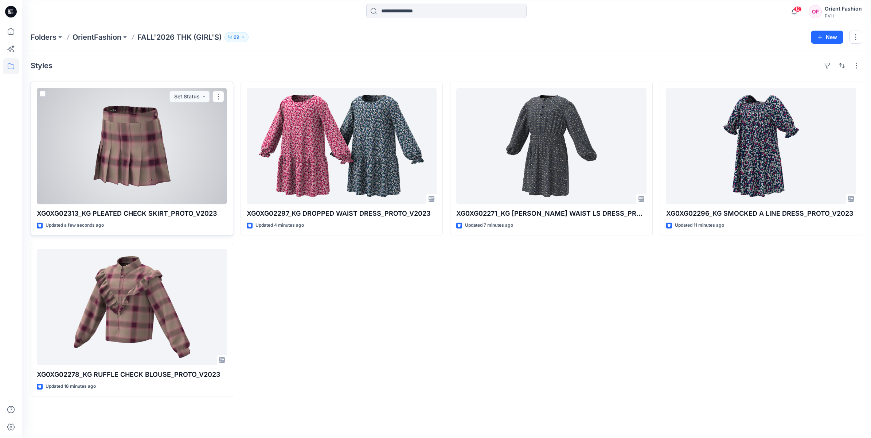
click at [218, 98] on button "button" at bounding box center [219, 97] width 12 height 12
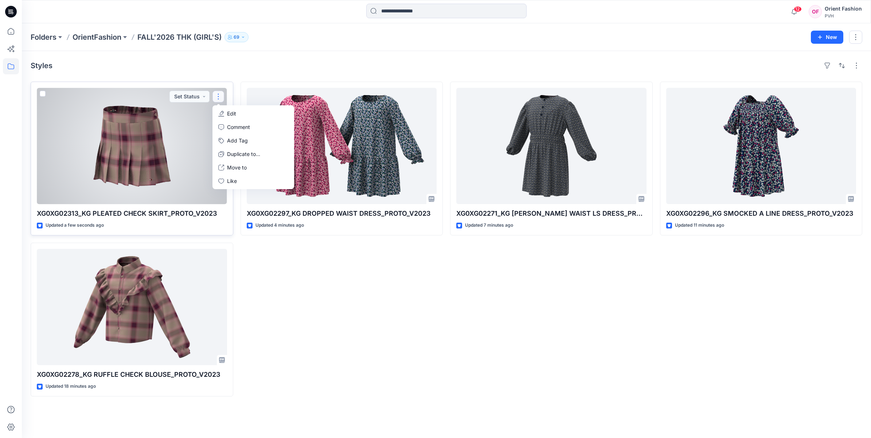
click at [226, 113] on button "Edit" at bounding box center [253, 113] width 79 height 13
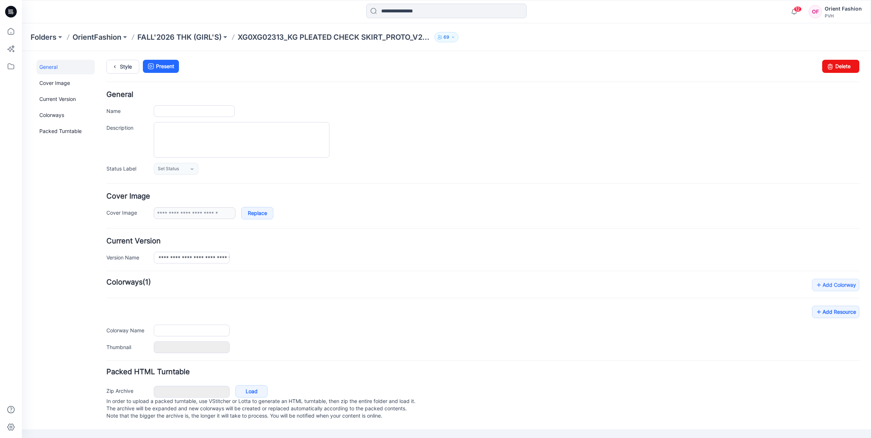
type input "**********"
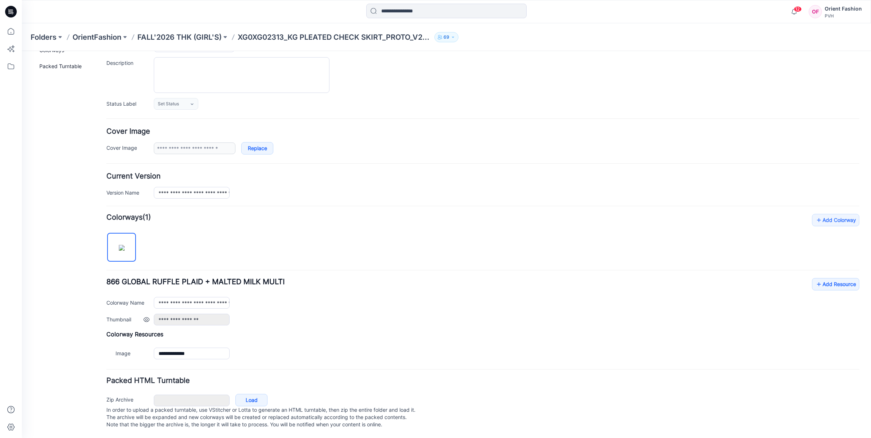
scroll to position [75, 0]
click at [819, 278] on link "Add Resource" at bounding box center [835, 284] width 47 height 12
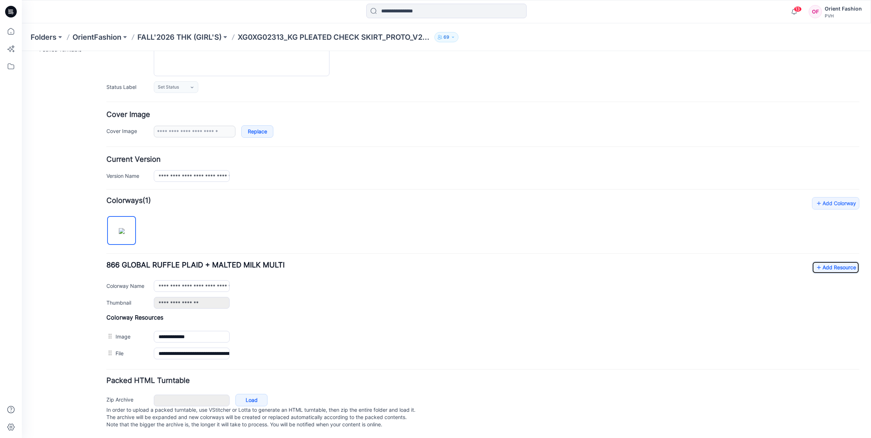
scroll to position [0, 0]
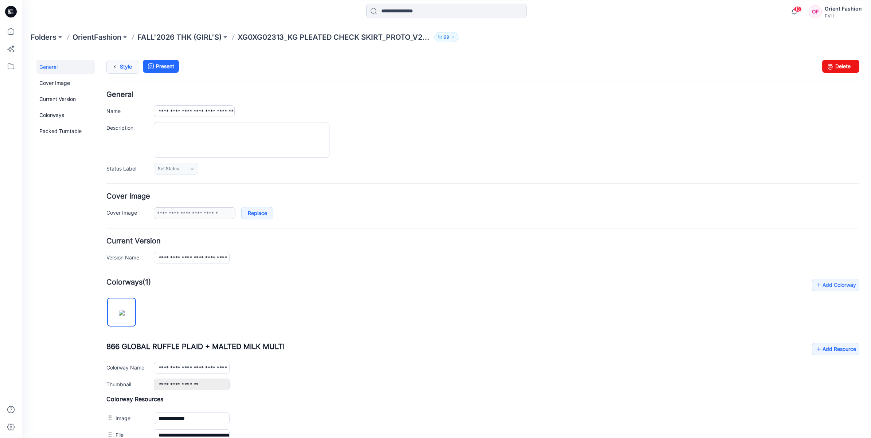
click at [125, 67] on link "Style" at bounding box center [122, 67] width 33 height 14
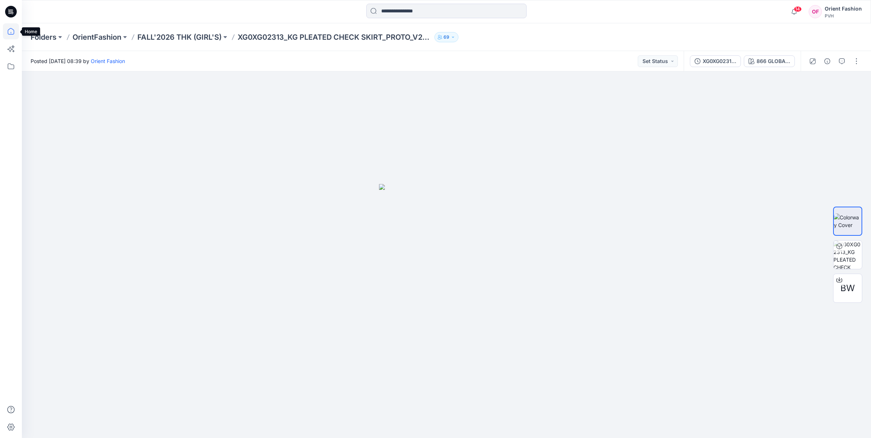
click at [14, 27] on icon at bounding box center [11, 31] width 16 height 16
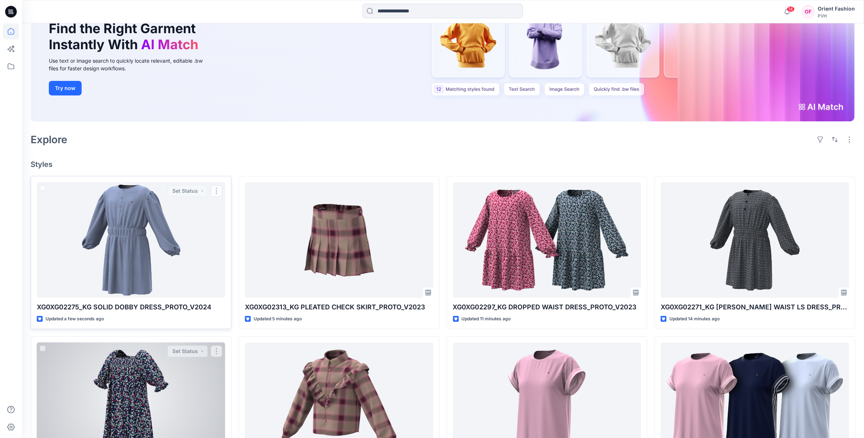
scroll to position [137, 0]
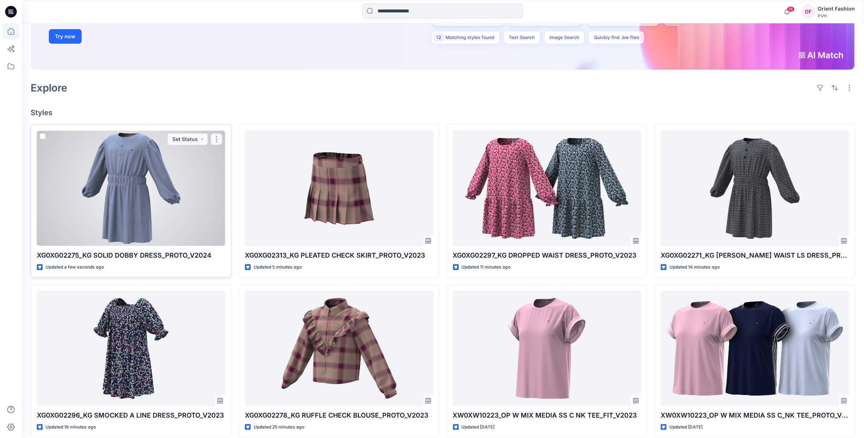
click at [218, 138] on button "button" at bounding box center [217, 139] width 12 height 12
click at [224, 157] on button "Edit" at bounding box center [251, 155] width 79 height 13
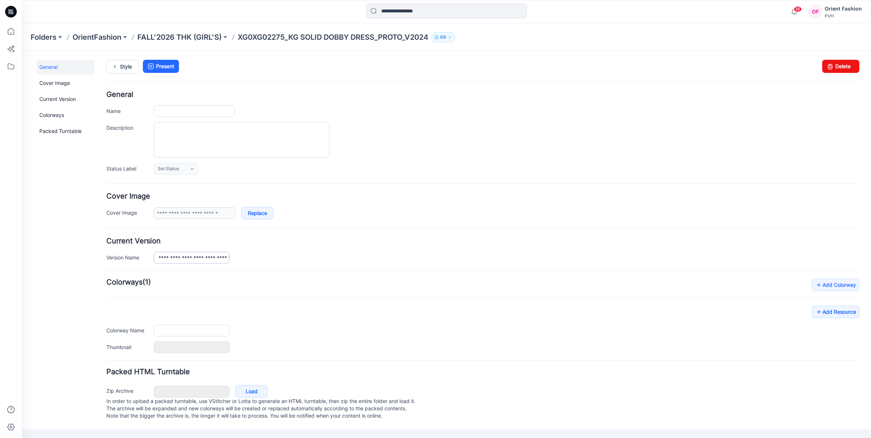
type input "**********"
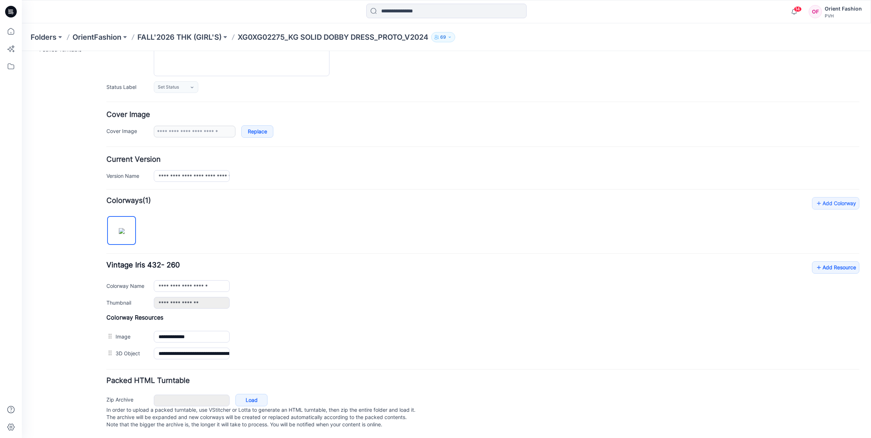
scroll to position [91, 0]
click at [819, 261] on link "Add Resource" at bounding box center [835, 267] width 47 height 12
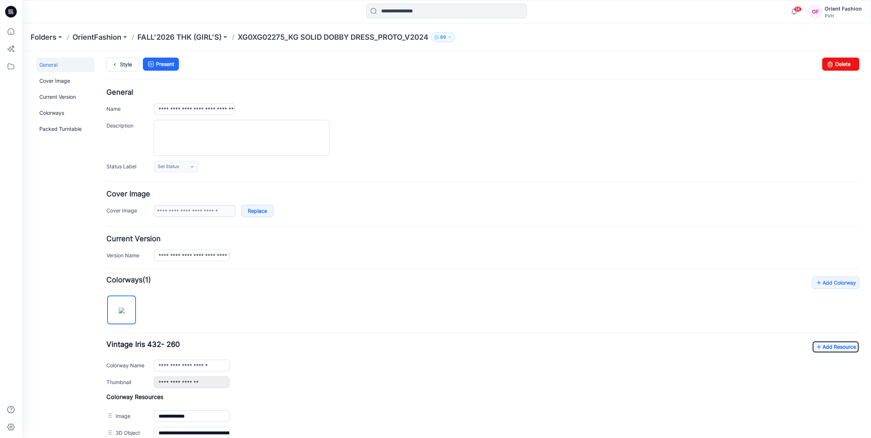
scroll to position [0, 0]
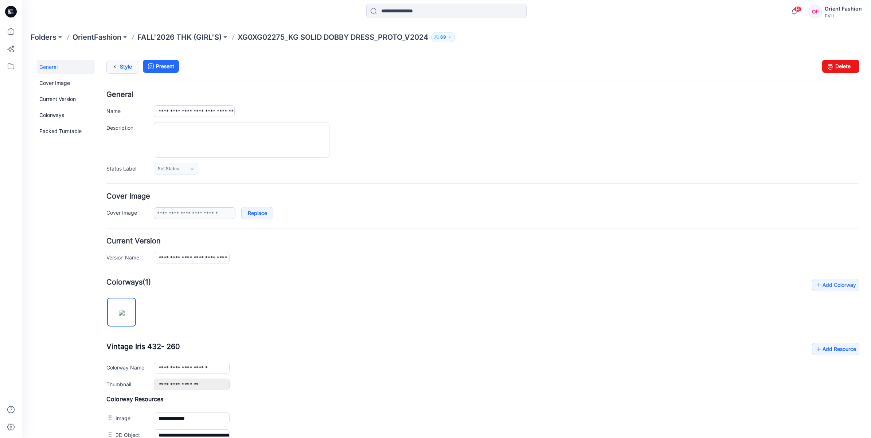
click at [128, 70] on link "Style" at bounding box center [122, 67] width 33 height 14
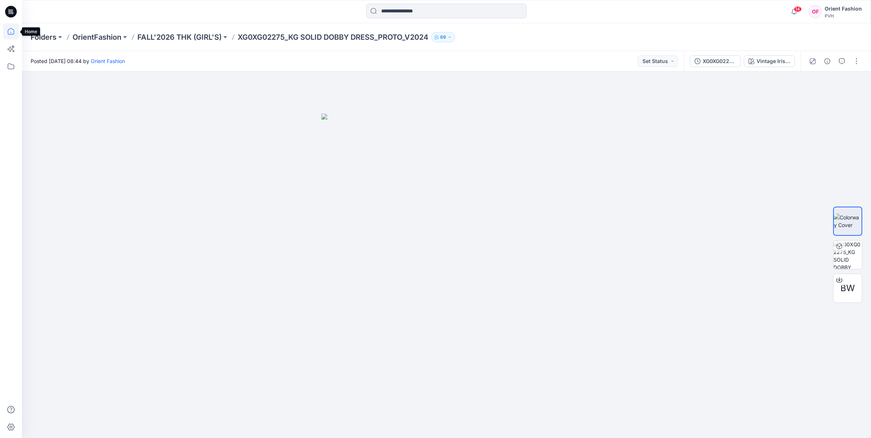
click at [12, 31] on icon at bounding box center [11, 31] width 16 height 16
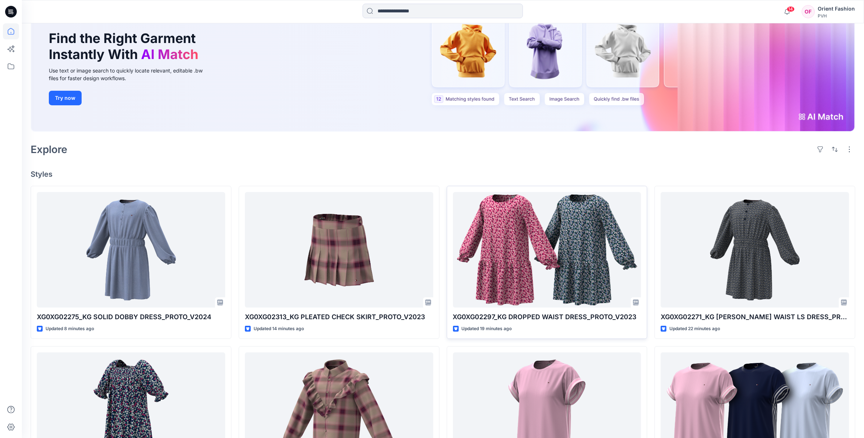
scroll to position [91, 0]
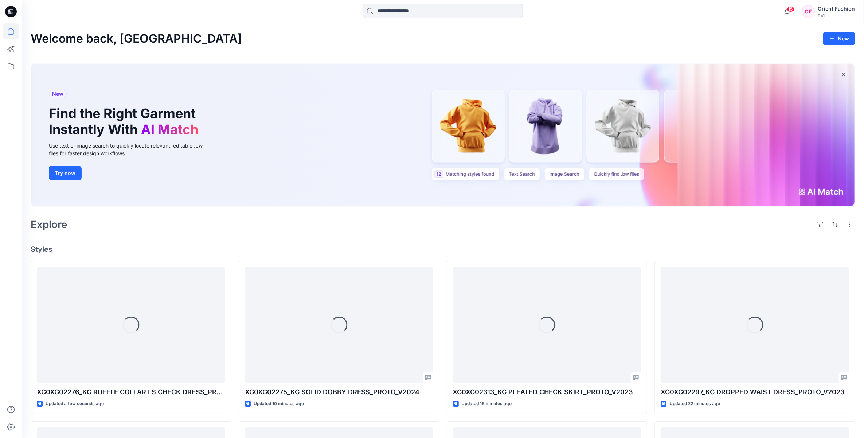
scroll to position [46, 0]
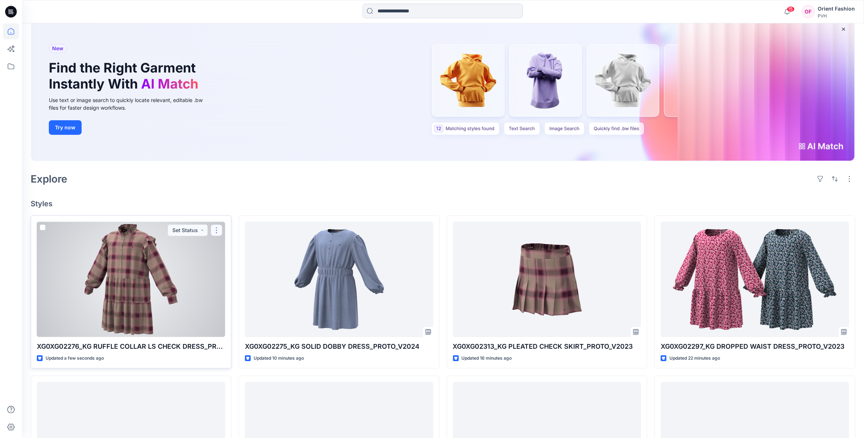
click at [216, 233] on button "button" at bounding box center [217, 231] width 12 height 12
click at [224, 245] on button "Edit" at bounding box center [251, 247] width 79 height 13
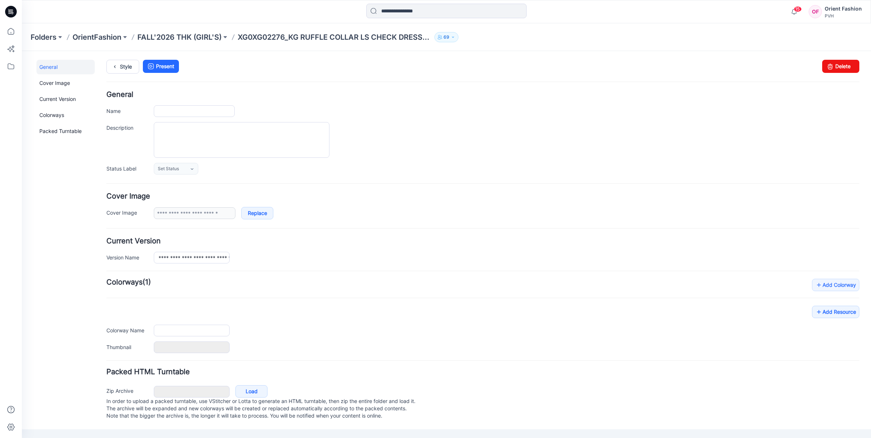
type input "**********"
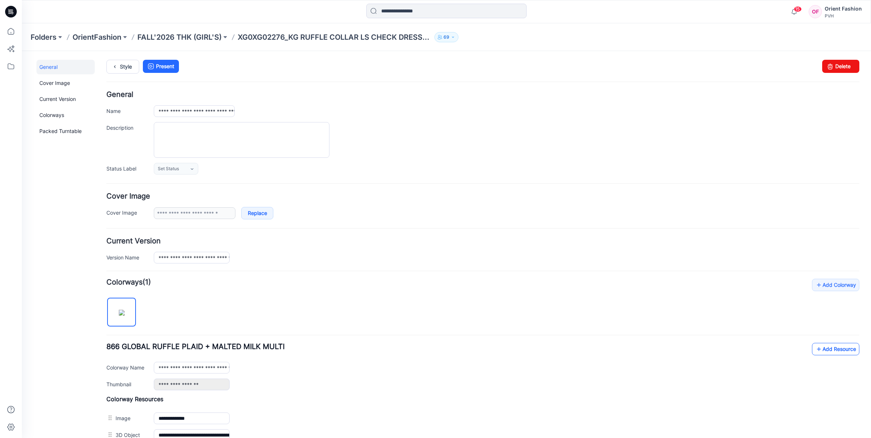
click at [819, 352] on link "Add Resource" at bounding box center [835, 349] width 47 height 12
click at [117, 66] on icon at bounding box center [115, 66] width 10 height 13
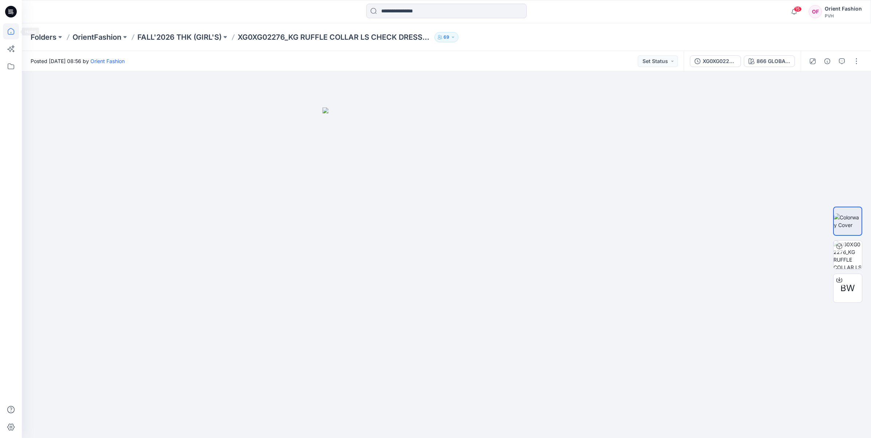
click at [8, 30] on icon at bounding box center [11, 31] width 7 height 7
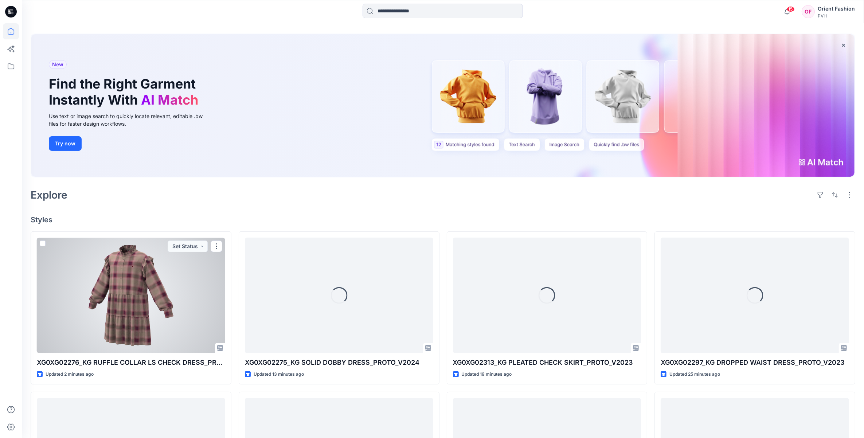
scroll to position [46, 0]
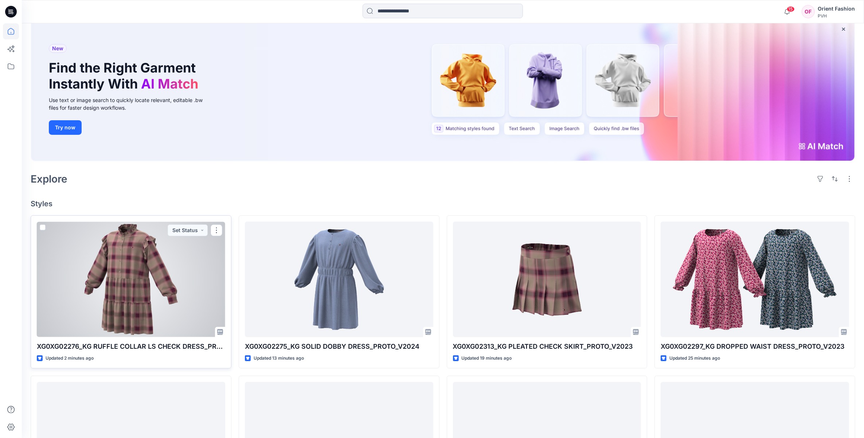
click at [86, 343] on p "XG0XG02276_KG RUFFLE COLLAR LS CHECK DRESS_PROTO_V2023" at bounding box center [131, 347] width 188 height 10
click at [97, 347] on p "XG0XG02276_KG RUFFLE COLLAR LS CHECK DRESS_PROTO_V2023" at bounding box center [131, 347] width 188 height 10
click at [60, 347] on p "XG0XG02276_KG RUFFLE COLLAR LS CHECK DRESS_PROTO_V2023" at bounding box center [131, 347] width 188 height 10
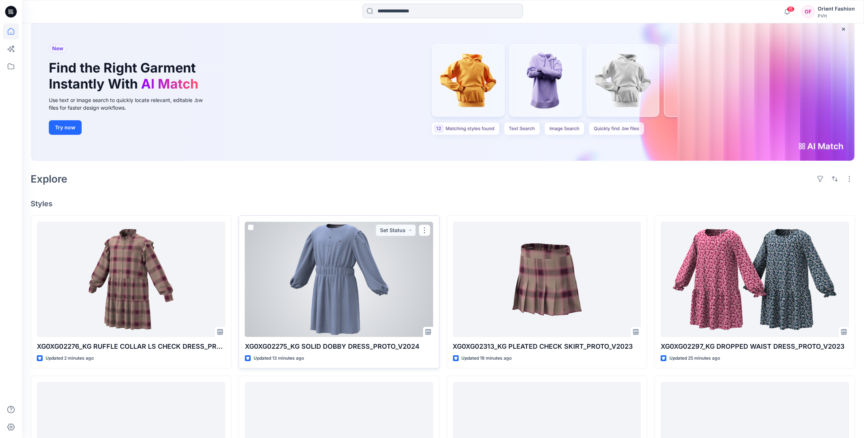
click at [285, 347] on p "XG0XG02275_KG SOLID DOBBY DRESS_PROTO_V2024" at bounding box center [339, 347] width 188 height 10
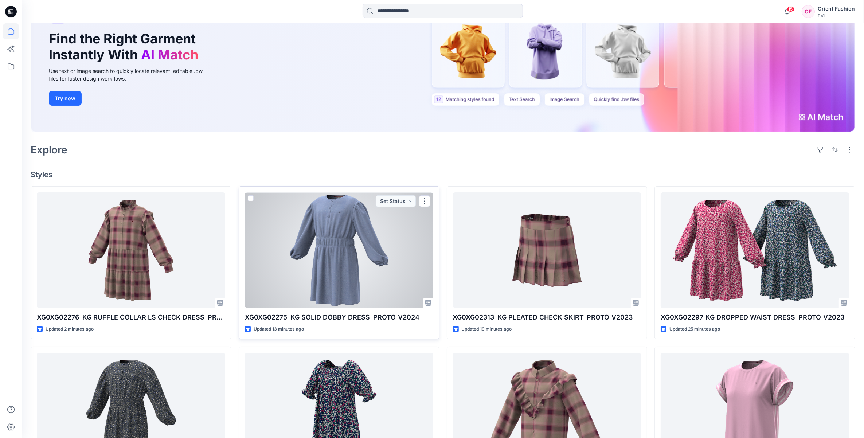
scroll to position [91, 0]
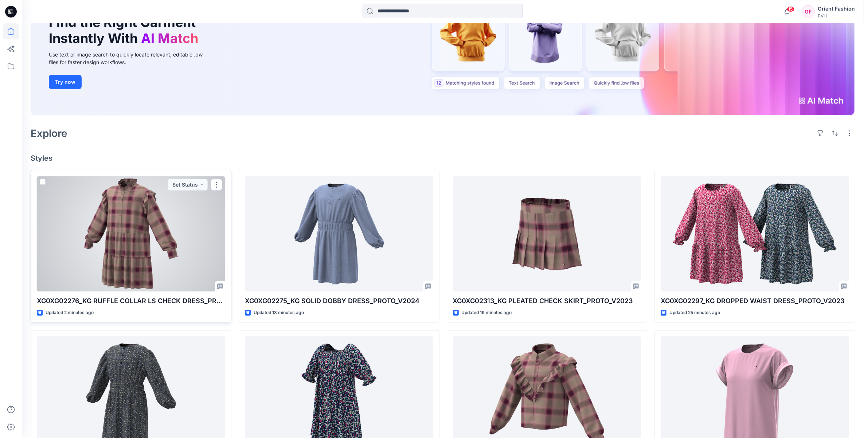
click at [132, 312] on div "Updated 2 minutes ago" at bounding box center [131, 313] width 188 height 8
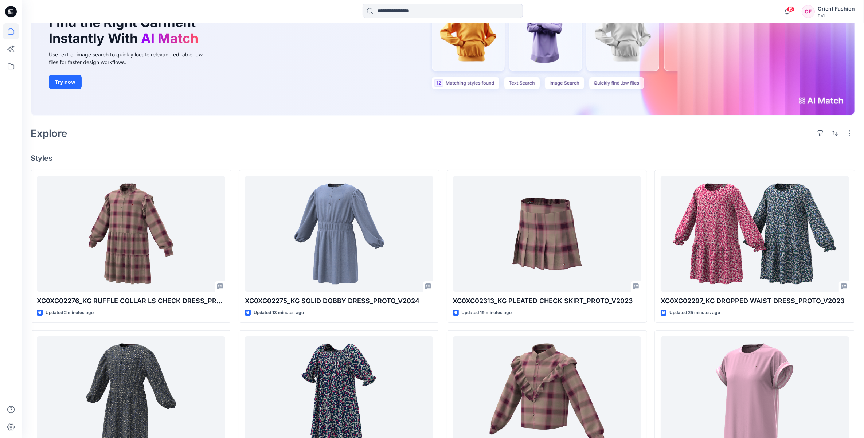
click at [46, 156] on h4 "Styles" at bounding box center [443, 158] width 825 height 9
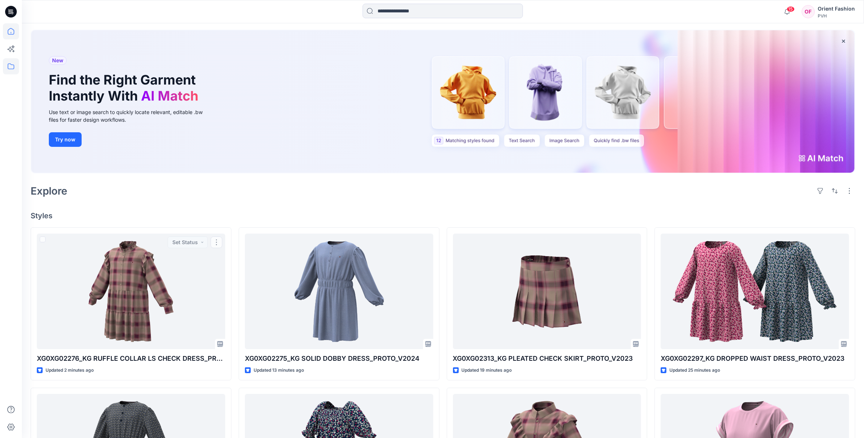
scroll to position [0, 0]
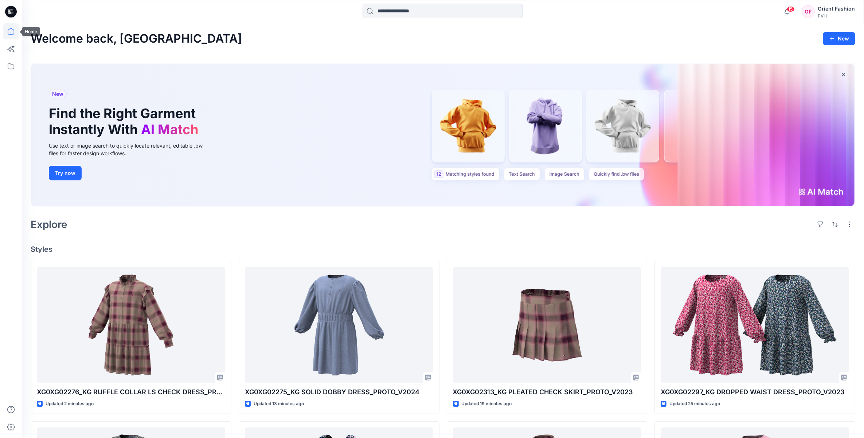
click at [8, 34] on icon at bounding box center [11, 31] width 7 height 7
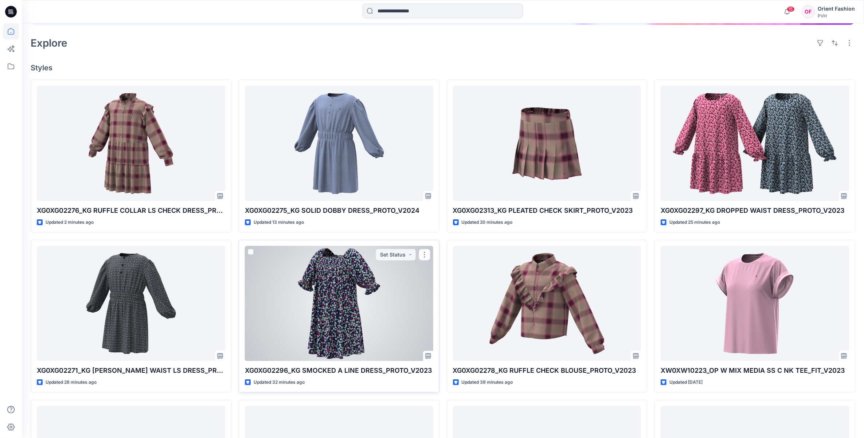
scroll to position [182, 0]
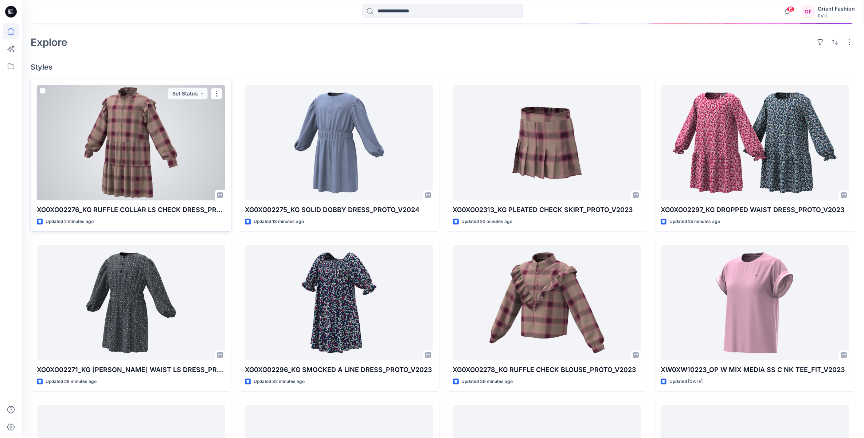
click at [183, 210] on p "XG0XG02276_KG RUFFLE COLLAR LS CHECK DRESS_PROTO_V2023" at bounding box center [131, 210] width 188 height 10
click at [200, 201] on div "XG0XG02276_KG RUFFLE COLLAR LS CHECK DRESS_PROTO_V2023 Updated 2 minutes ago Se…" at bounding box center [131, 155] width 201 height 153
click at [131, 152] on div at bounding box center [131, 143] width 188 height 116
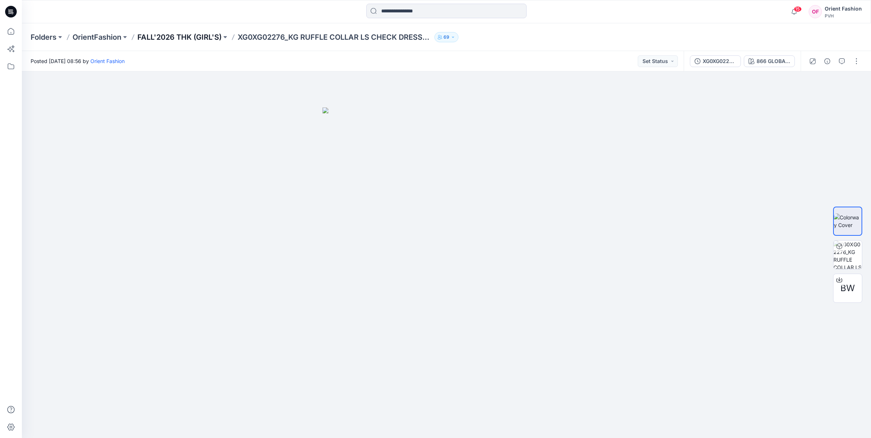
click at [164, 38] on p "FALL'2026 THK (GIRL'S)" at bounding box center [179, 37] width 84 height 10
